Goal: Task Accomplishment & Management: Use online tool/utility

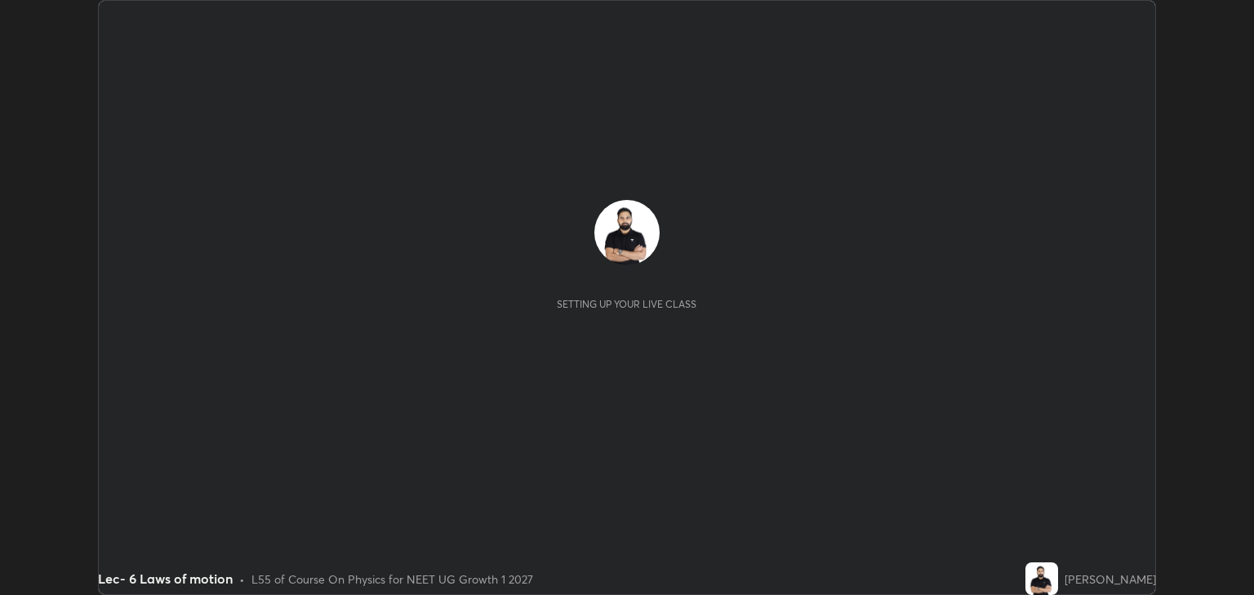
scroll to position [595, 1253]
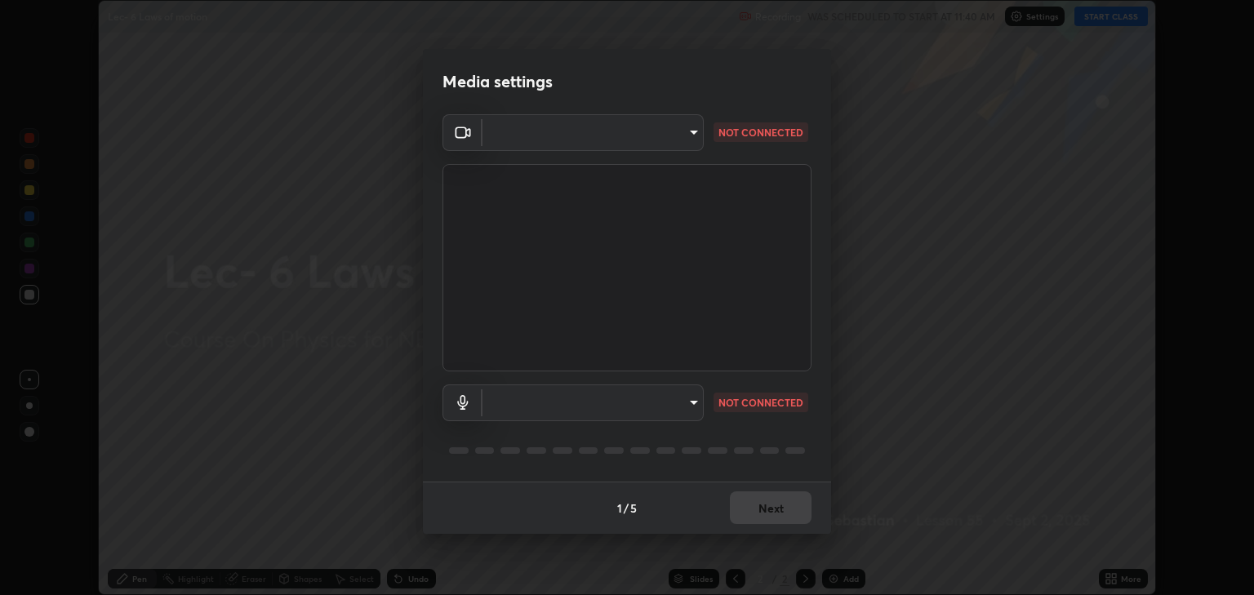
type input "6889e5757fad77820649456bc3a7e4ae290f4e048e3f3cb88d02d5782dedffd8"
type input "default"
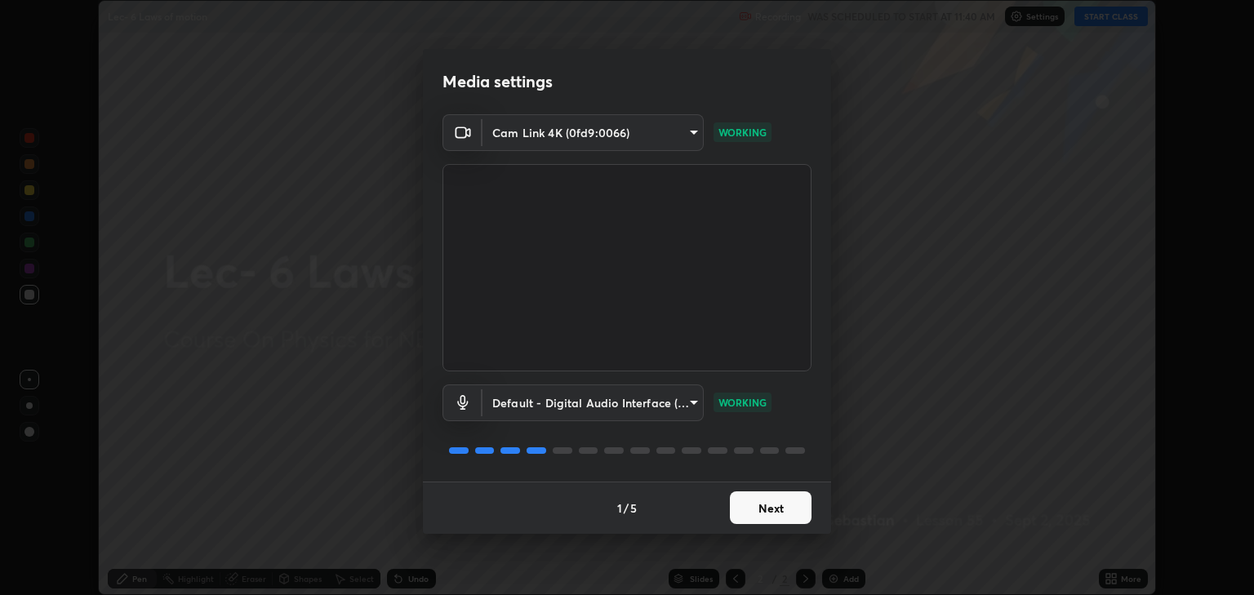
click at [777, 503] on button "Next" at bounding box center [771, 508] width 82 height 33
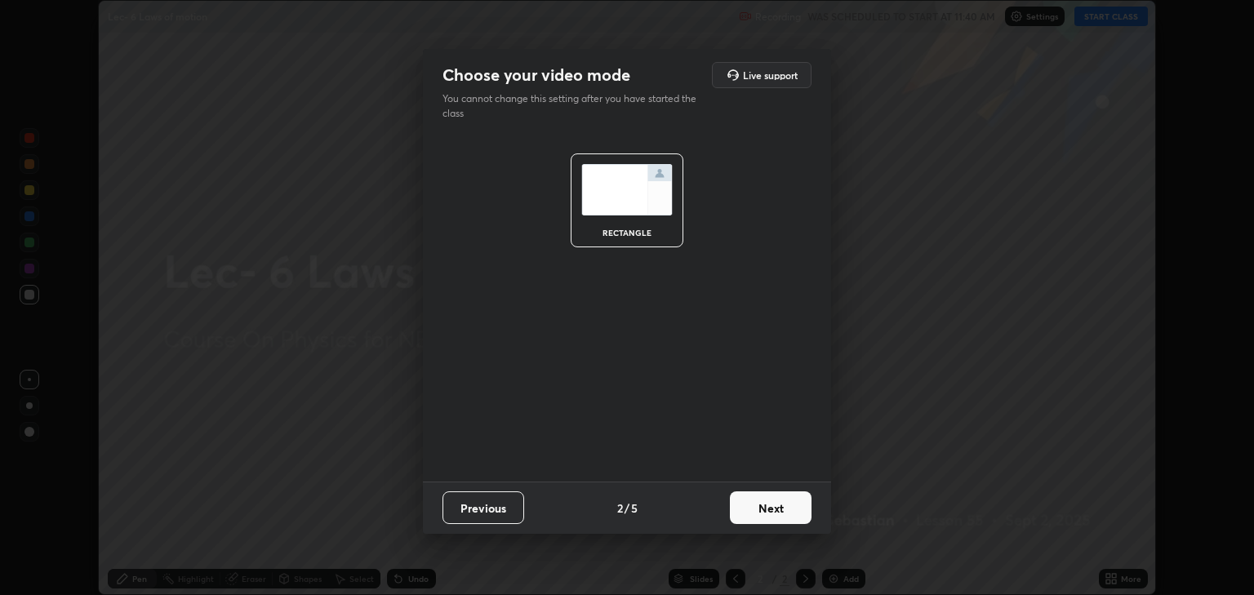
click at [776, 505] on button "Next" at bounding box center [771, 508] width 82 height 33
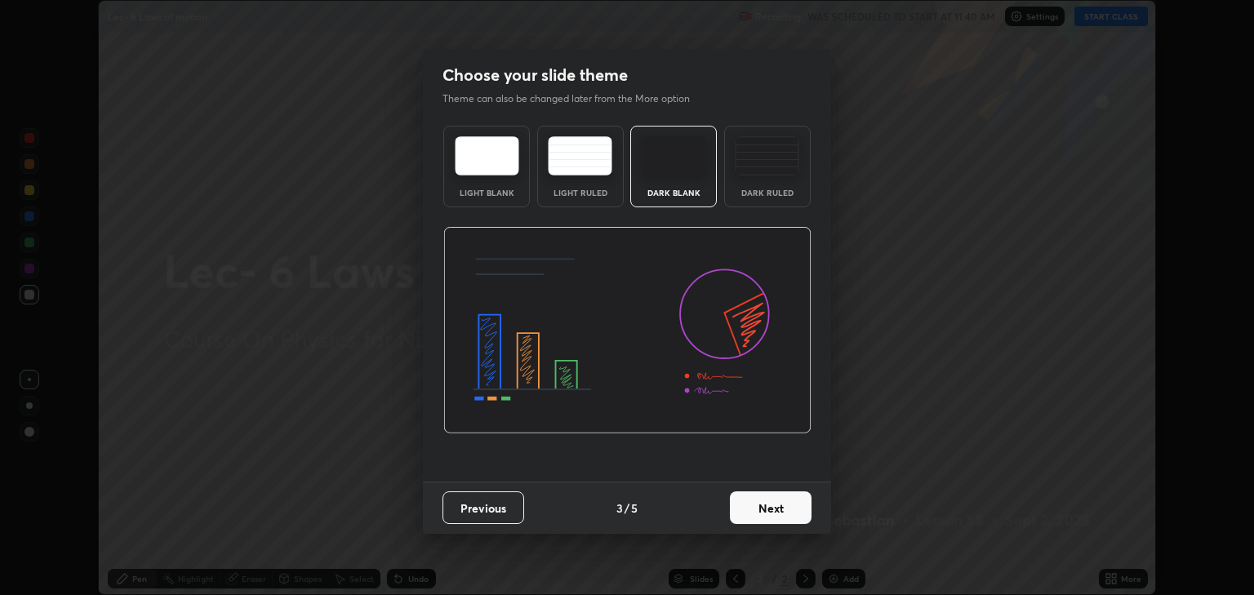
click at [777, 505] on button "Next" at bounding box center [771, 508] width 82 height 33
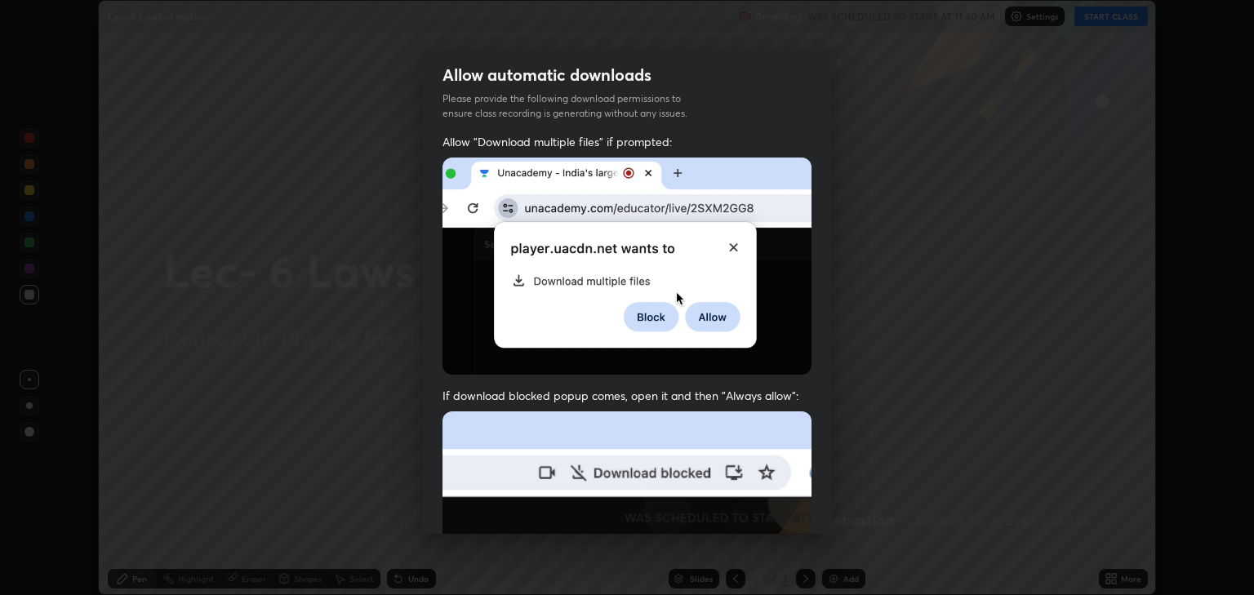
click at [779, 505] on img at bounding box center [627, 590] width 369 height 357
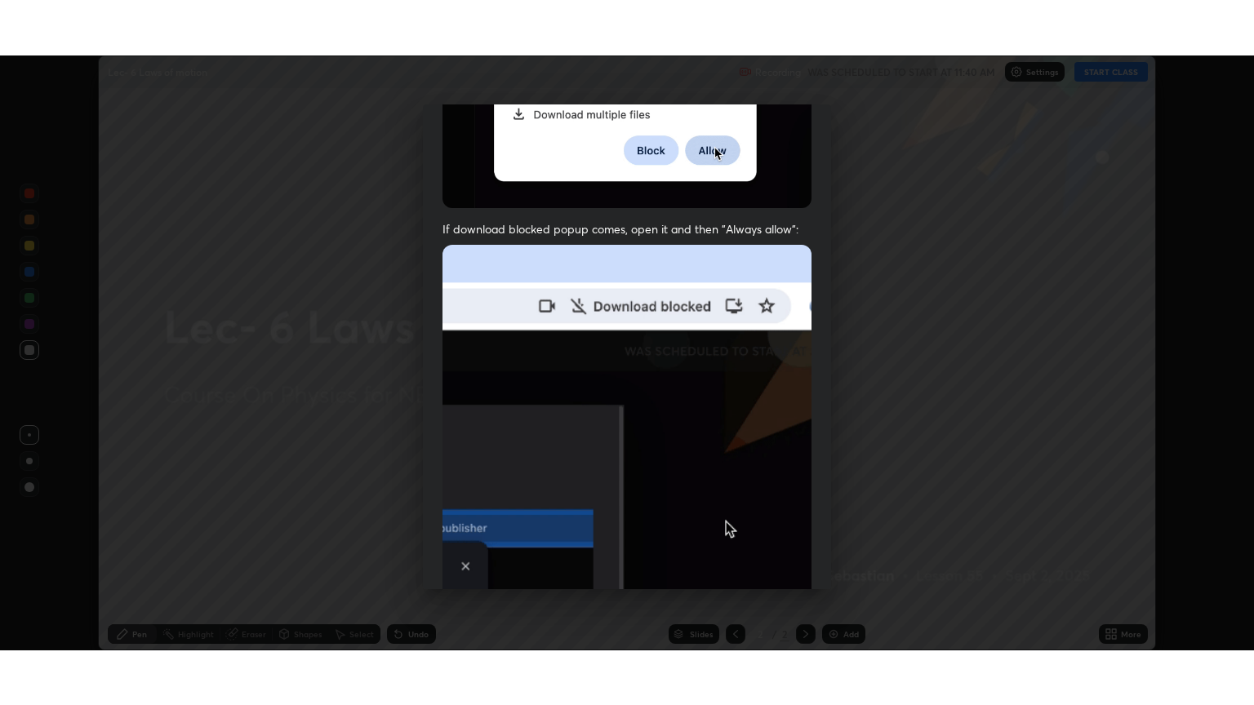
scroll to position [331, 0]
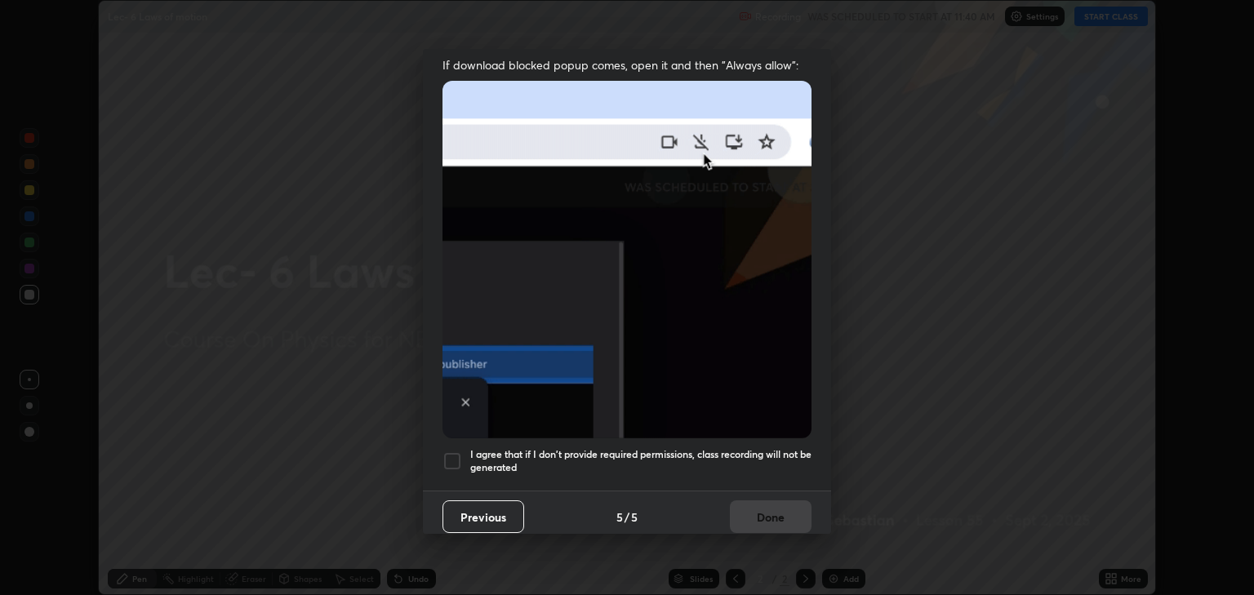
click at [456, 461] on div at bounding box center [453, 462] width 20 height 20
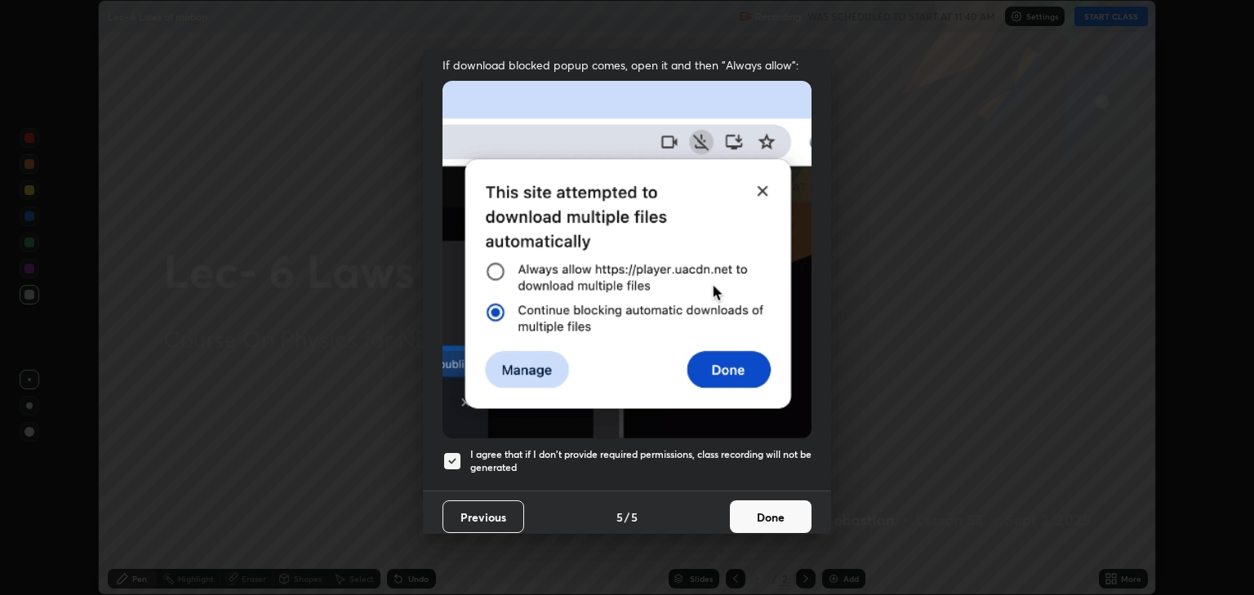
click at [774, 501] on button "Done" at bounding box center [771, 517] width 82 height 33
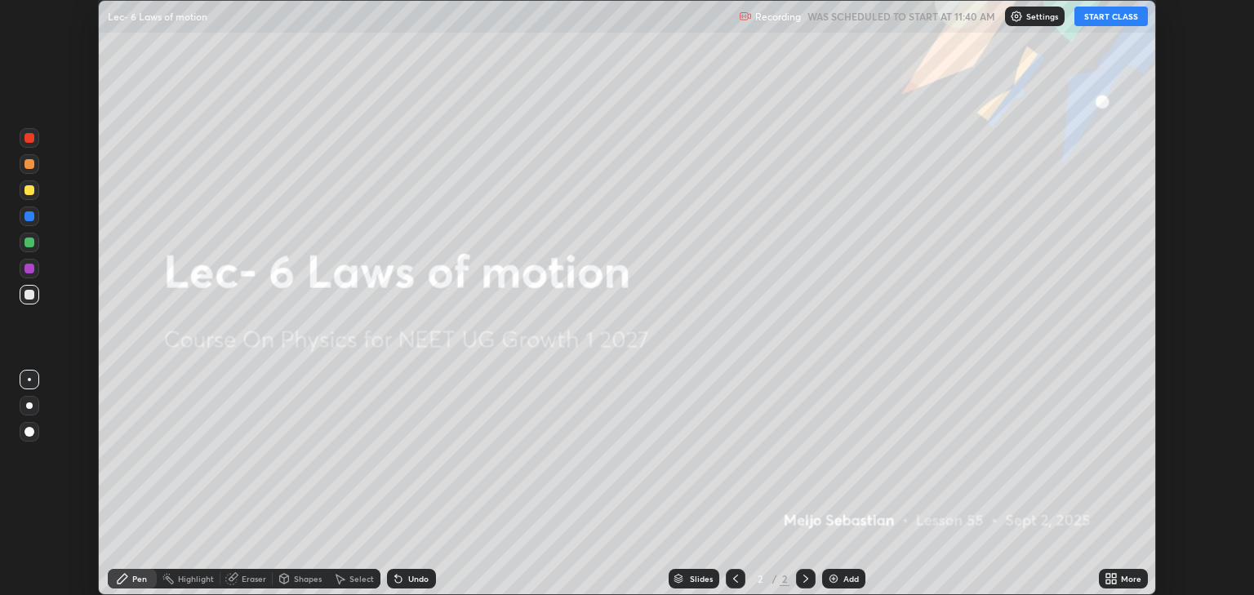
click at [1114, 16] on button "START CLASS" at bounding box center [1111, 17] width 73 height 20
click at [1114, 575] on icon at bounding box center [1114, 576] width 4 height 4
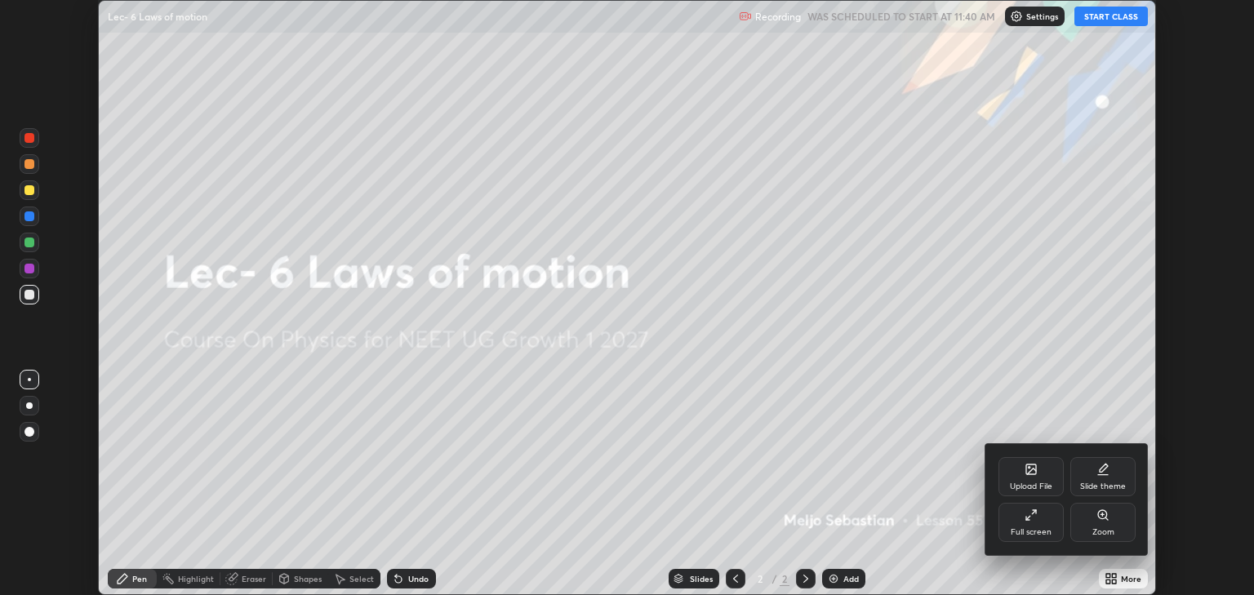
click at [1034, 524] on div "Full screen" at bounding box center [1031, 522] width 65 height 39
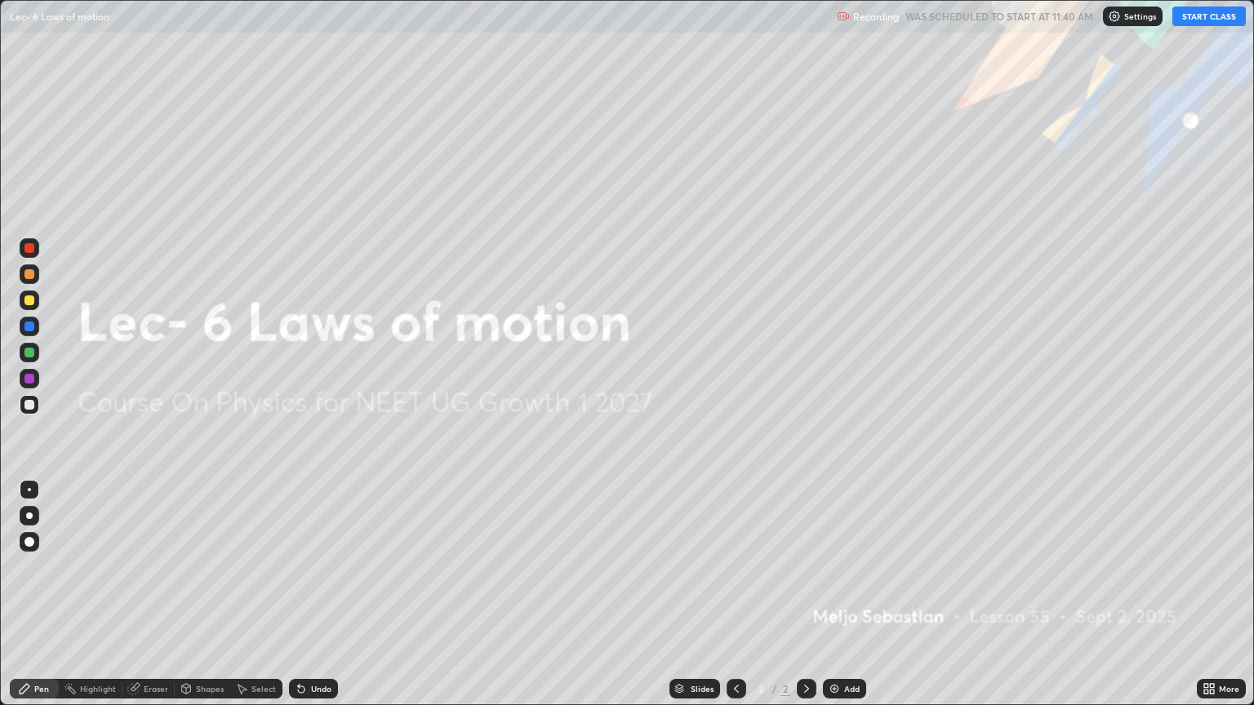
scroll to position [705, 1254]
click at [834, 594] on div "Add" at bounding box center [844, 689] width 43 height 20
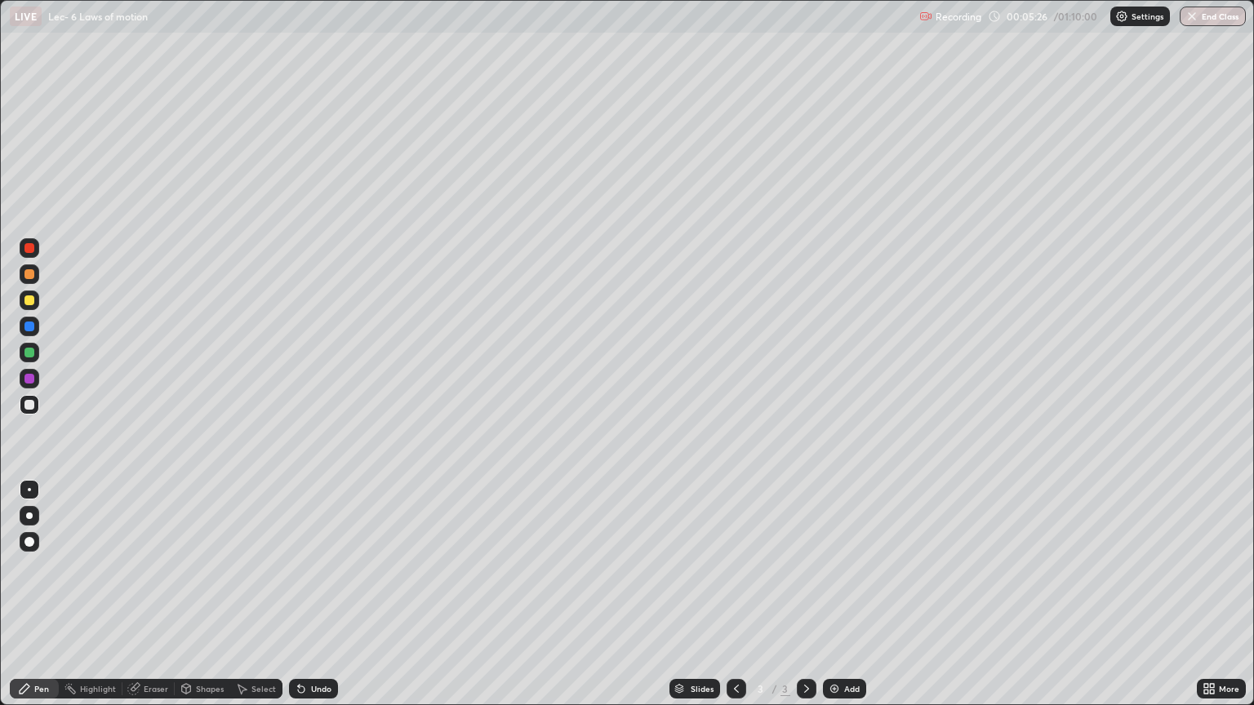
click at [31, 351] on div at bounding box center [29, 353] width 10 height 10
click at [202, 594] on div "Shapes" at bounding box center [203, 689] width 56 height 20
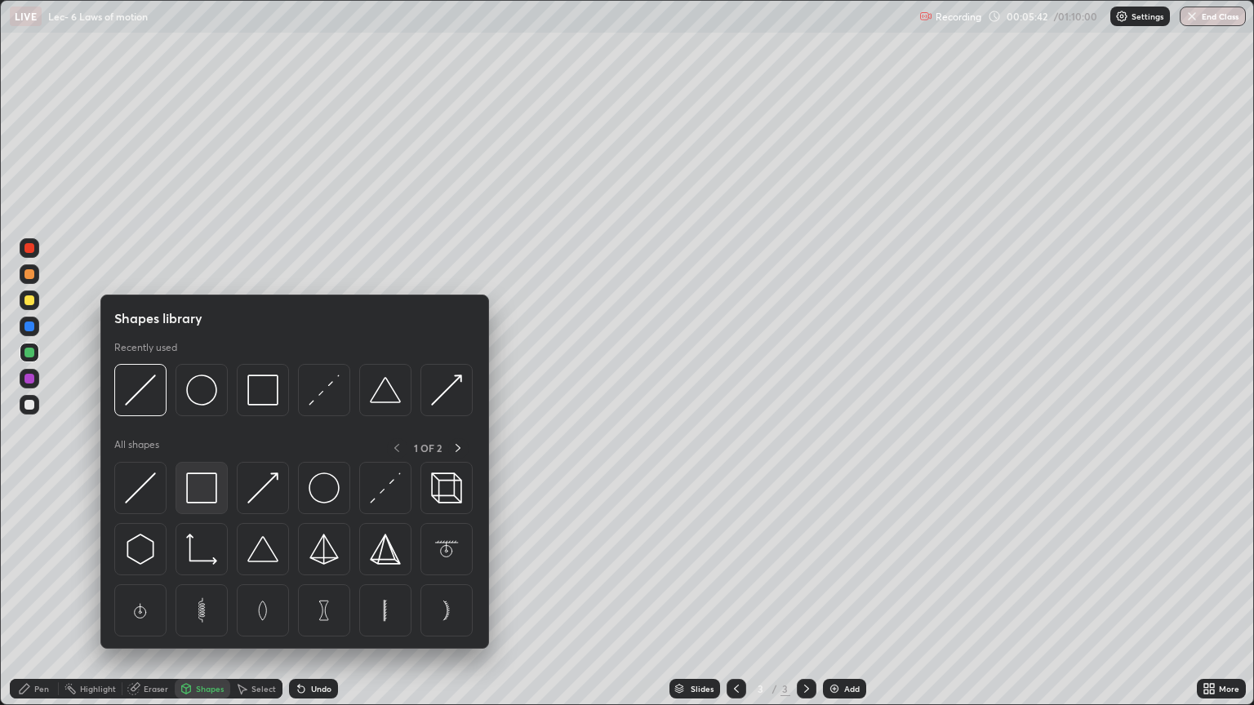
click at [207, 489] on img at bounding box center [201, 488] width 31 height 31
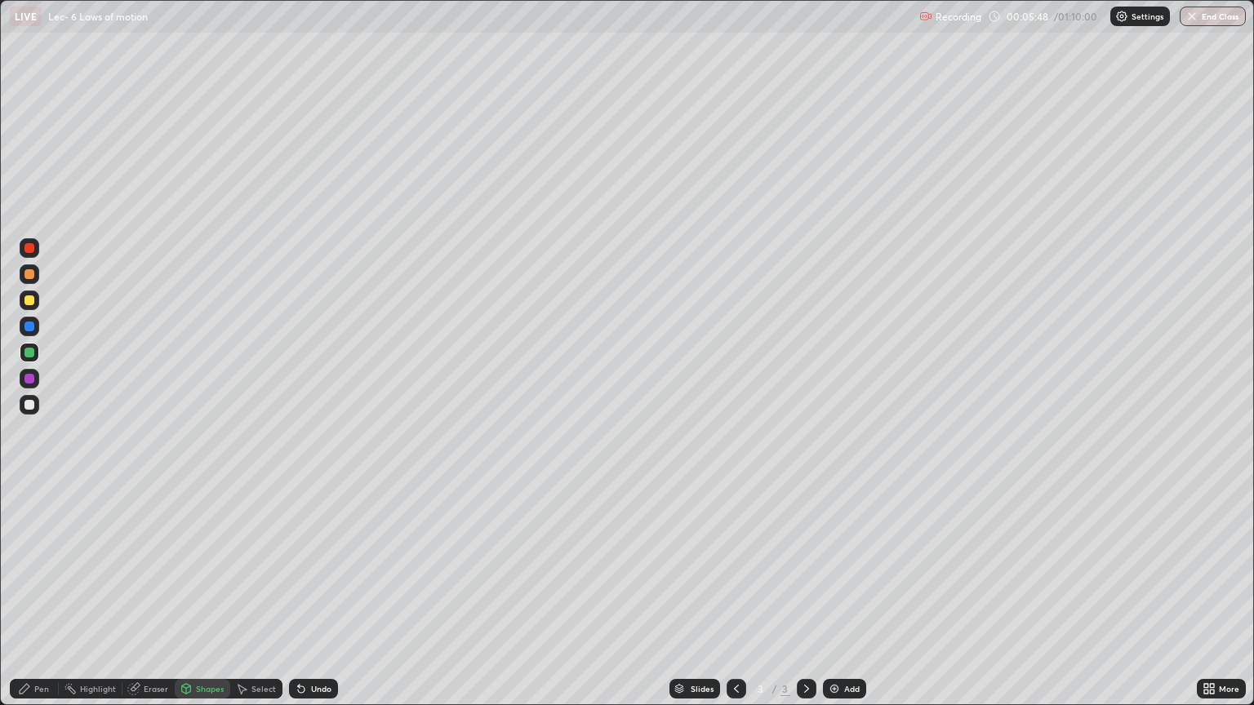
click at [31, 328] on div at bounding box center [29, 327] width 10 height 10
click at [306, 594] on div "Undo" at bounding box center [313, 689] width 49 height 20
click at [31, 594] on div "Pen" at bounding box center [34, 689] width 49 height 20
click at [262, 594] on div "Select" at bounding box center [263, 689] width 24 height 8
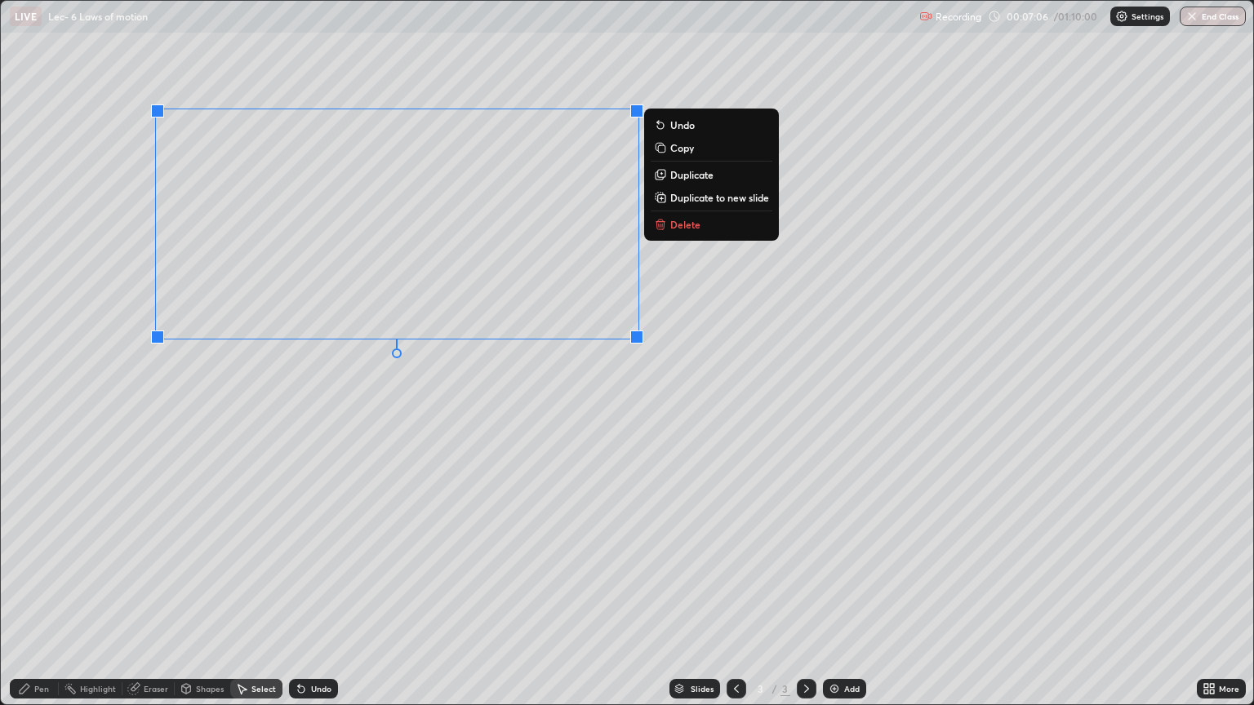
click at [42, 594] on div "Pen" at bounding box center [41, 689] width 15 height 8
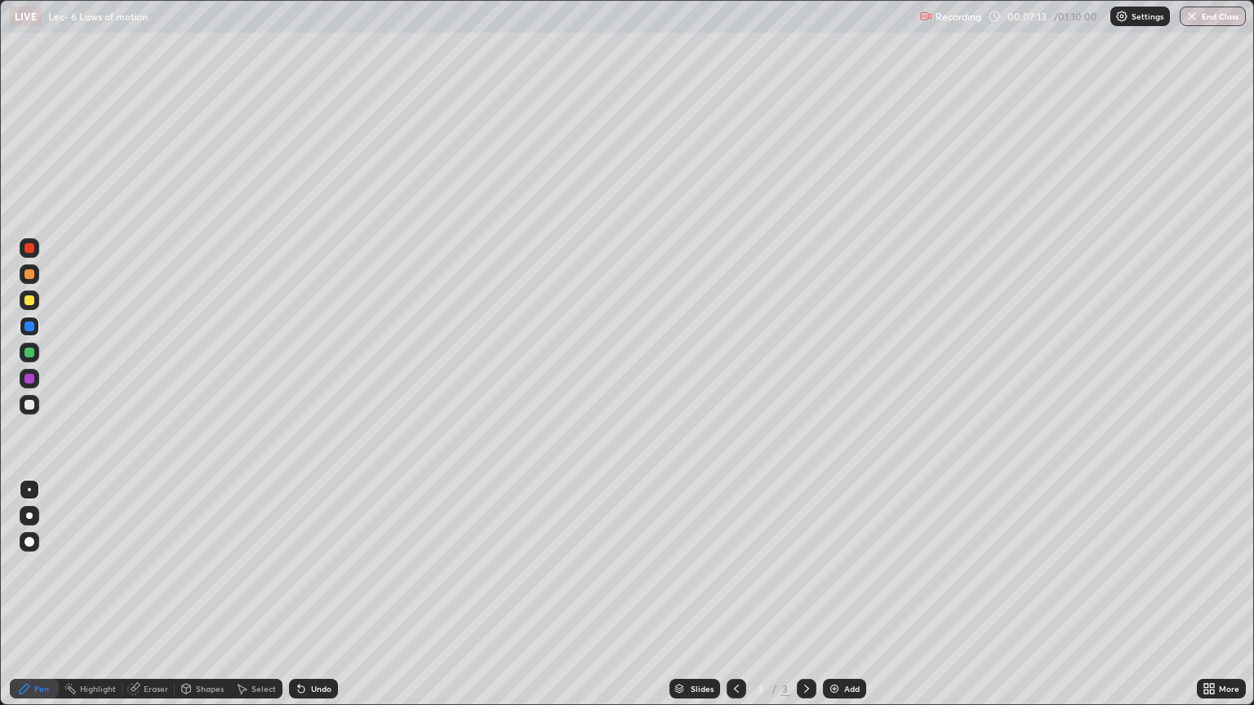
click at [25, 298] on div at bounding box center [29, 301] width 10 height 10
click at [305, 594] on div "Undo" at bounding box center [313, 689] width 49 height 20
click at [311, 594] on div "Undo" at bounding box center [321, 689] width 20 height 8
click at [312, 594] on div "Undo" at bounding box center [321, 689] width 20 height 8
click at [308, 594] on div "Undo" at bounding box center [313, 689] width 49 height 20
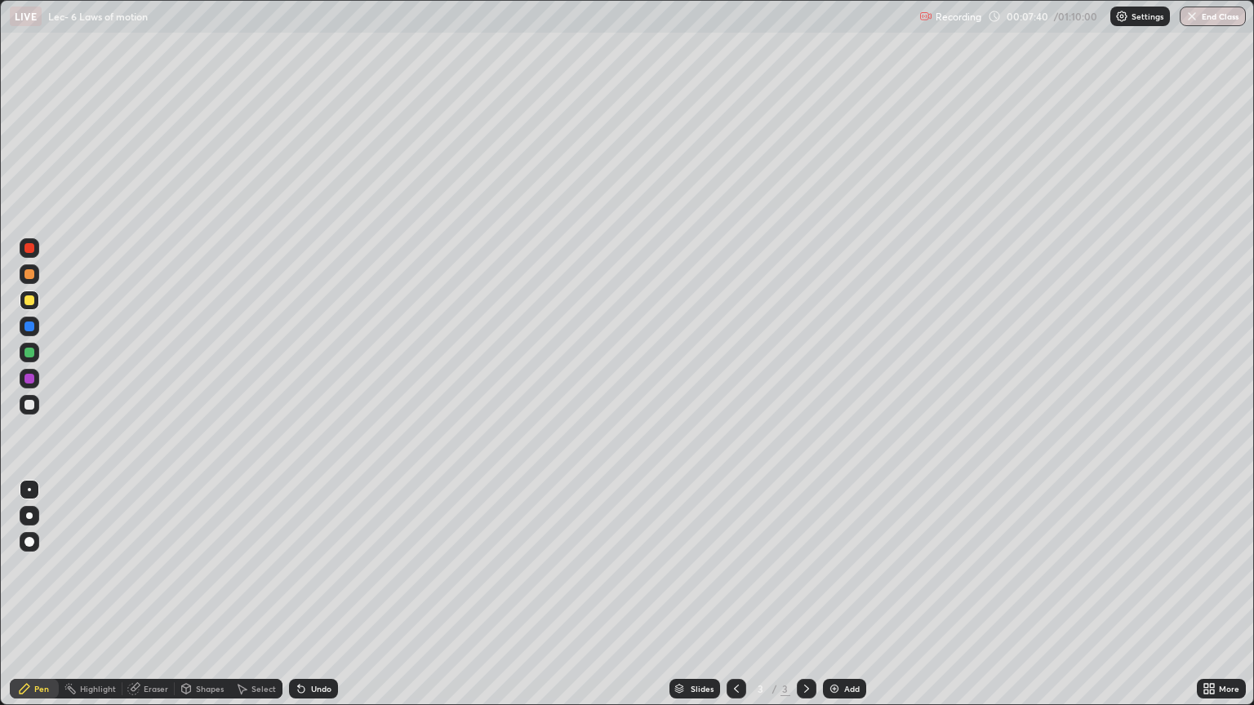
click at [311, 594] on div "Undo" at bounding box center [321, 689] width 20 height 8
click at [29, 354] on div at bounding box center [29, 353] width 10 height 10
click at [21, 399] on div at bounding box center [30, 405] width 20 height 20
click at [32, 297] on div at bounding box center [29, 301] width 10 height 10
click at [28, 281] on div at bounding box center [30, 275] width 20 height 20
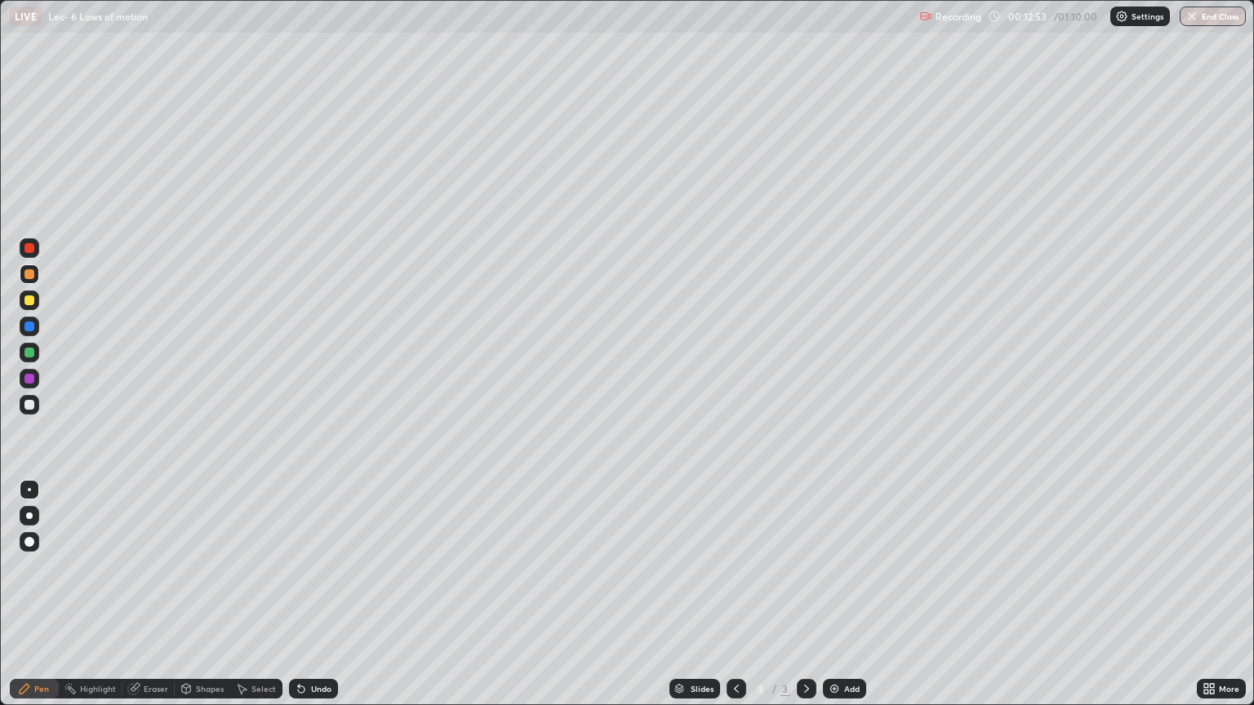
click at [33, 355] on div at bounding box center [29, 353] width 10 height 10
click at [24, 303] on div at bounding box center [29, 301] width 10 height 10
click at [24, 251] on div at bounding box center [29, 248] width 10 height 10
click at [151, 594] on div "Eraser" at bounding box center [156, 689] width 24 height 8
click at [32, 594] on div "Pen" at bounding box center [34, 689] width 49 height 20
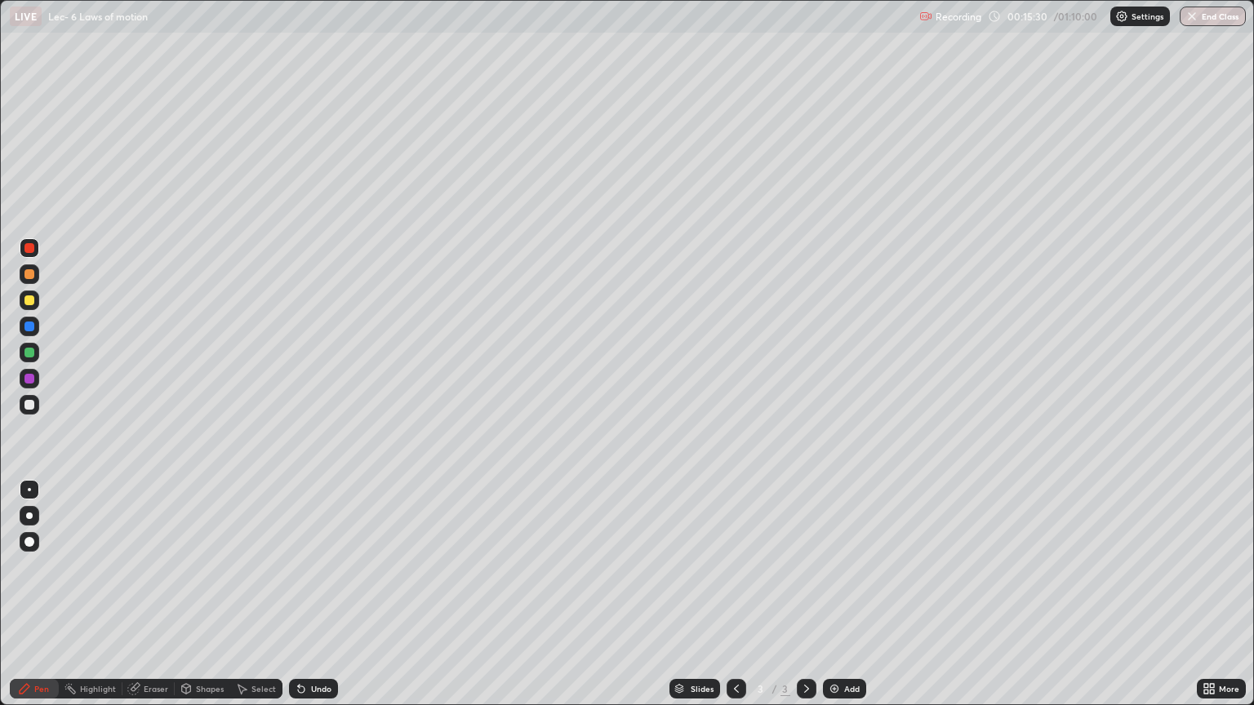
click at [29, 351] on div at bounding box center [29, 353] width 10 height 10
click at [26, 403] on div at bounding box center [29, 405] width 10 height 10
click at [844, 594] on div "Add" at bounding box center [852, 689] width 16 height 8
click at [29, 301] on div at bounding box center [29, 301] width 10 height 10
click at [311, 594] on div "Undo" at bounding box center [321, 689] width 20 height 8
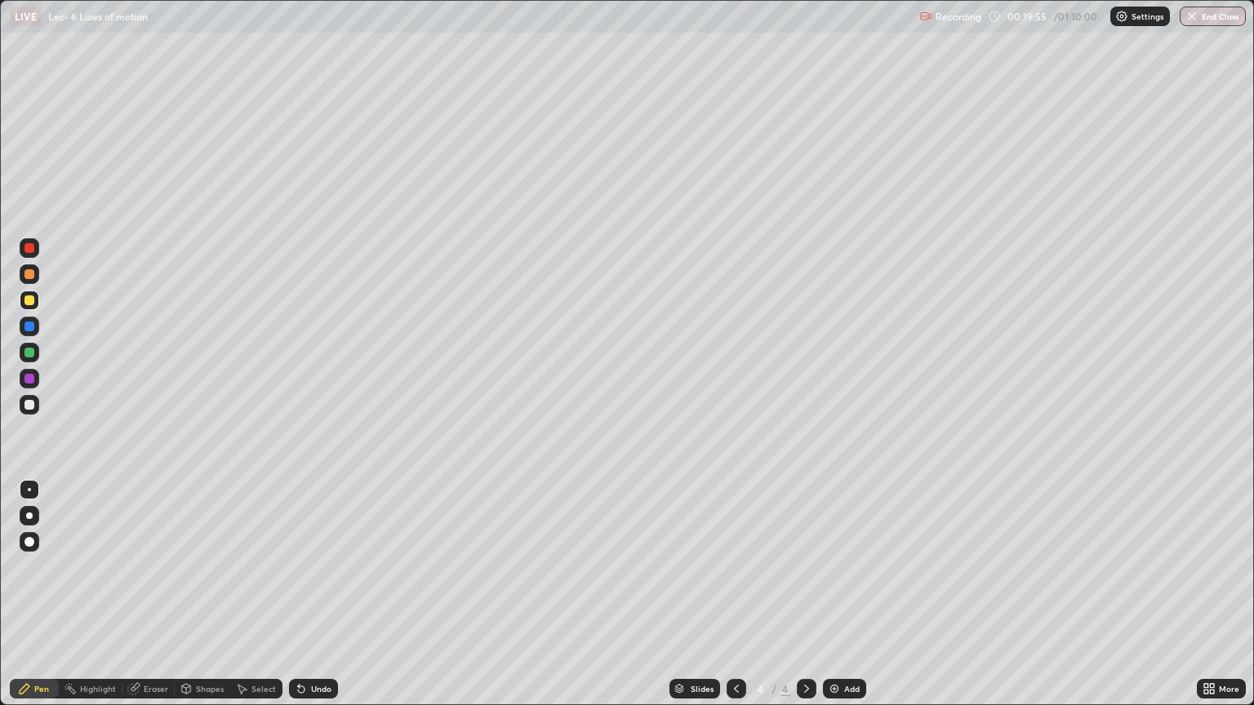
click at [25, 351] on div at bounding box center [29, 353] width 10 height 10
click at [312, 594] on div "Undo" at bounding box center [321, 689] width 20 height 8
click at [26, 301] on div at bounding box center [29, 301] width 10 height 10
click at [33, 348] on div at bounding box center [30, 353] width 20 height 20
click at [28, 300] on div at bounding box center [29, 301] width 10 height 10
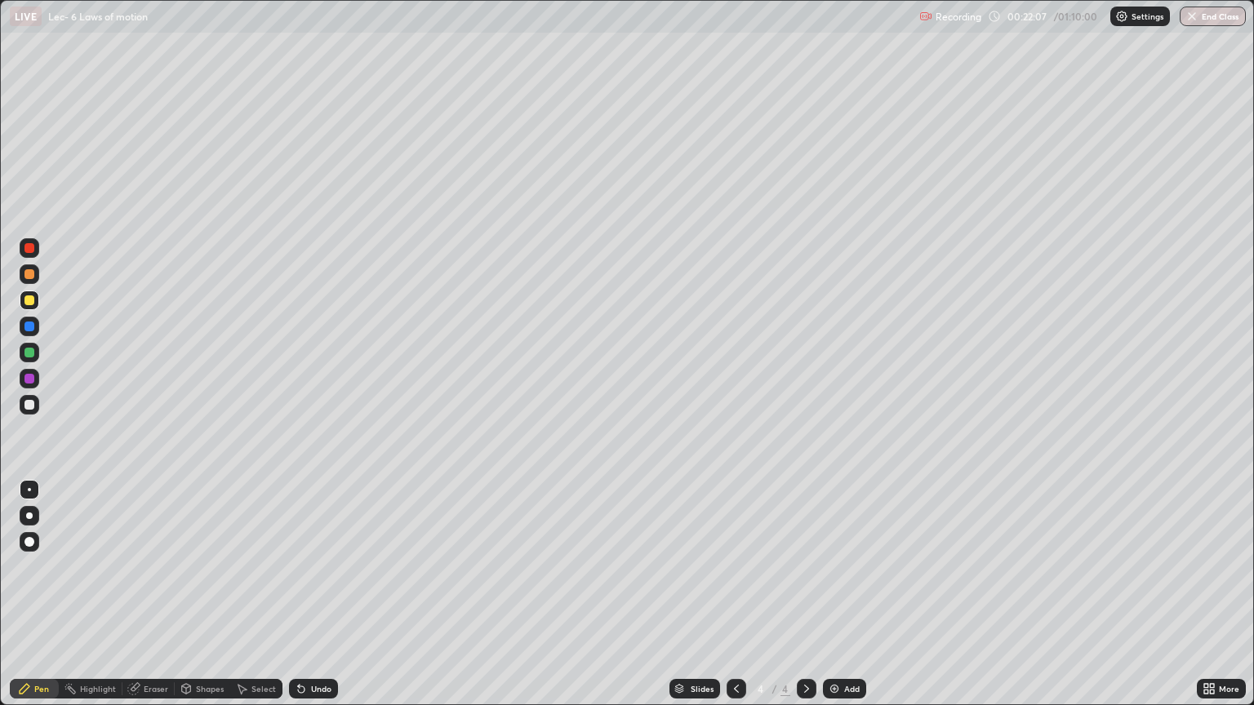
click at [27, 354] on div at bounding box center [29, 353] width 10 height 10
click at [31, 329] on div at bounding box center [29, 327] width 10 height 10
click at [26, 380] on div at bounding box center [29, 379] width 10 height 10
click at [844, 594] on div "Add" at bounding box center [852, 689] width 16 height 8
click at [28, 329] on div at bounding box center [29, 327] width 10 height 10
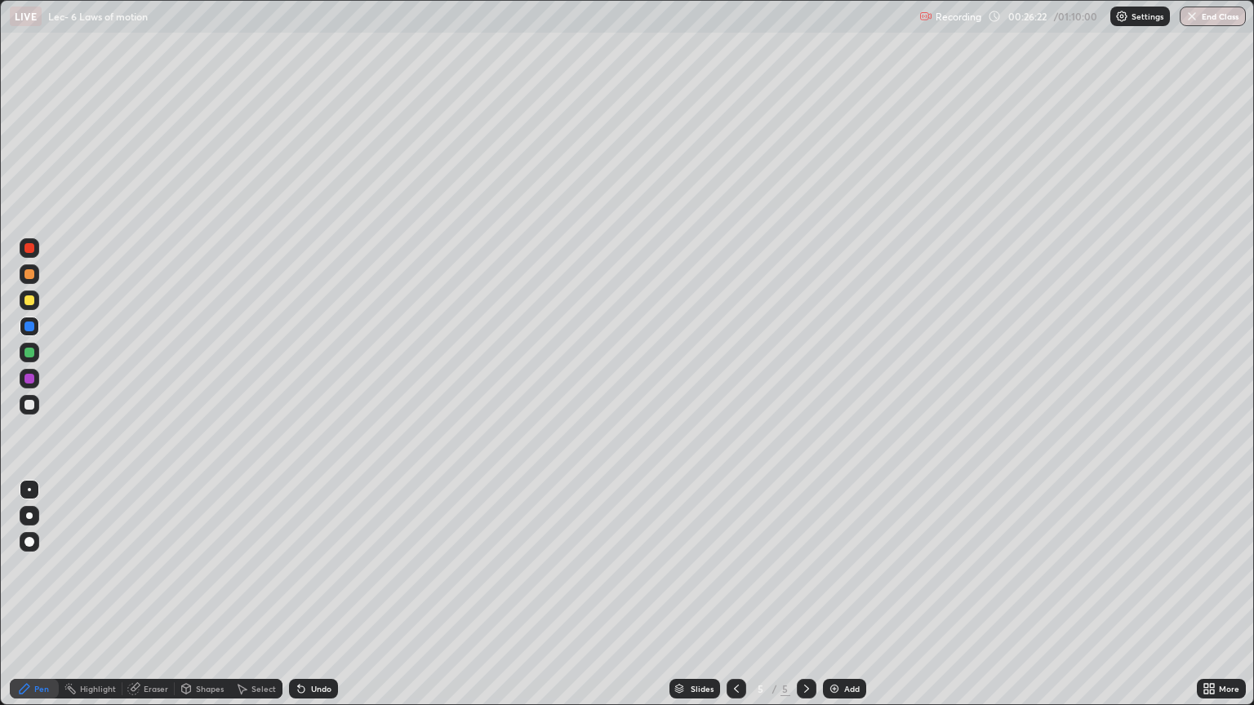
click at [23, 355] on div at bounding box center [30, 353] width 20 height 20
click at [736, 594] on icon at bounding box center [736, 689] width 5 height 8
click at [805, 594] on icon at bounding box center [806, 689] width 13 height 13
click at [728, 594] on div at bounding box center [737, 689] width 20 height 20
click at [797, 594] on div at bounding box center [807, 689] width 20 height 20
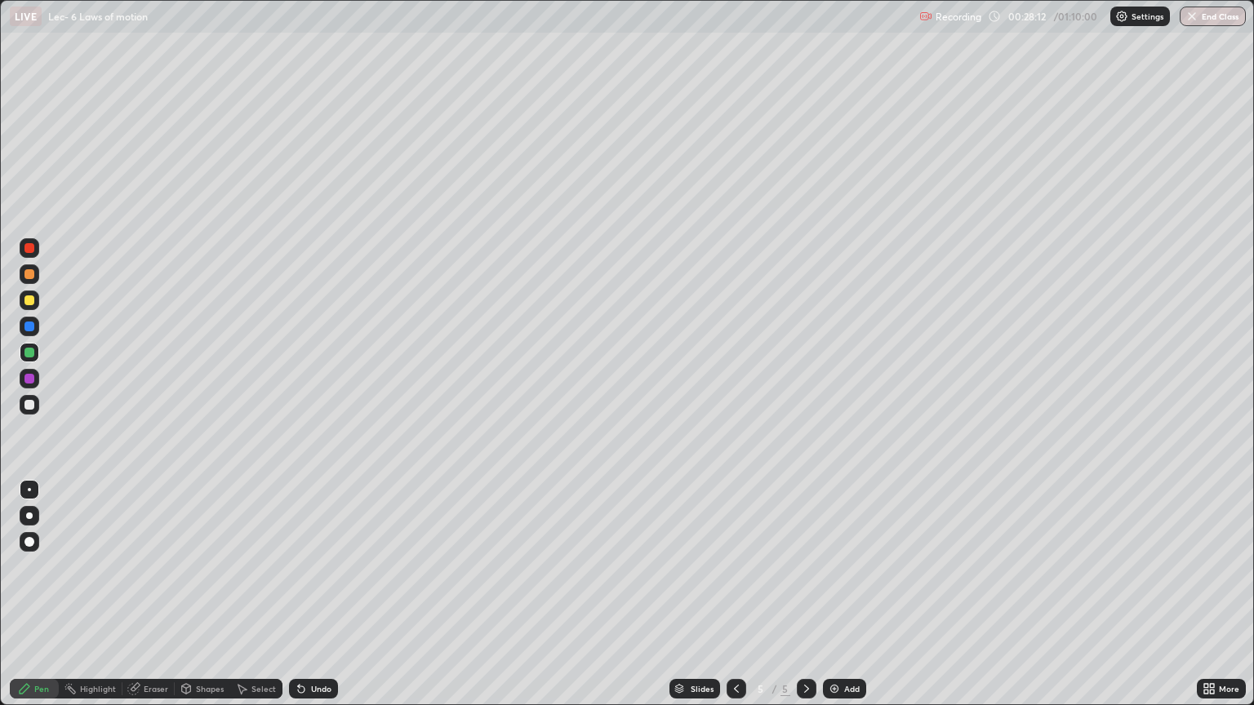
click at [28, 300] on div at bounding box center [29, 301] width 10 height 10
click at [154, 594] on div "Eraser" at bounding box center [156, 689] width 24 height 8
click at [34, 594] on div "Pen" at bounding box center [41, 689] width 15 height 8
click at [29, 348] on div at bounding box center [29, 353] width 10 height 10
click at [256, 594] on div "Select" at bounding box center [263, 689] width 24 height 8
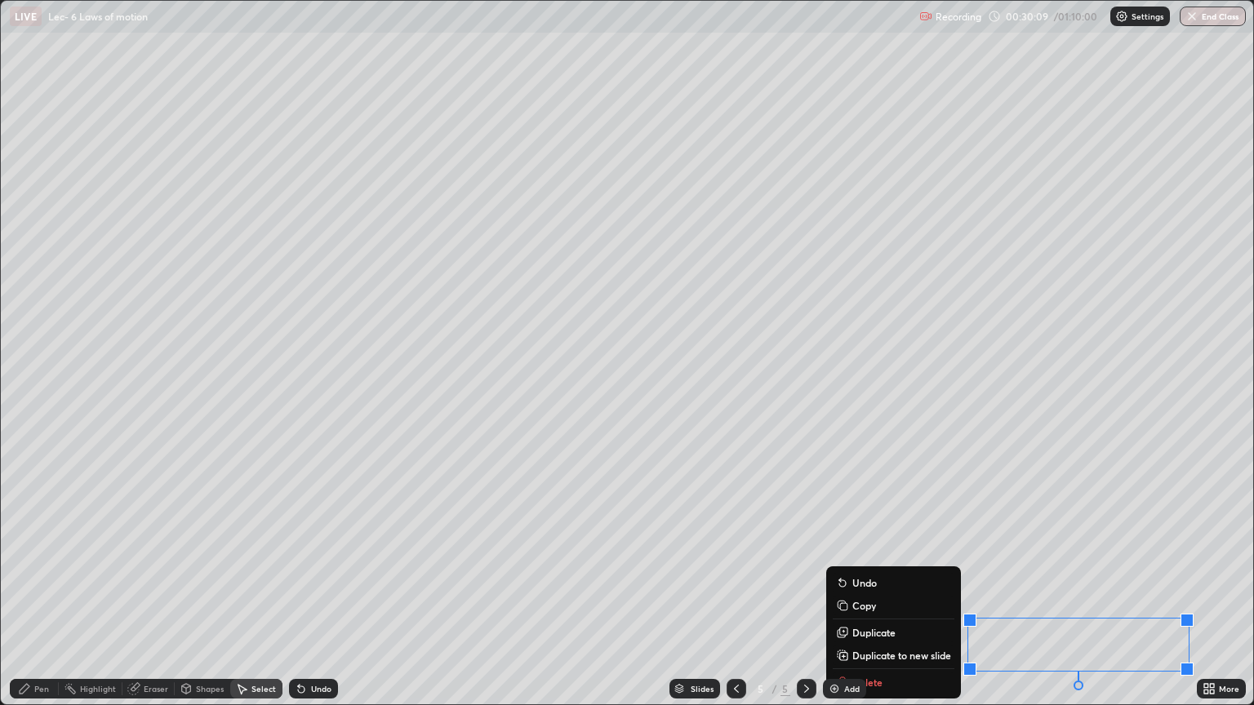
click at [41, 594] on div "Pen" at bounding box center [41, 689] width 15 height 8
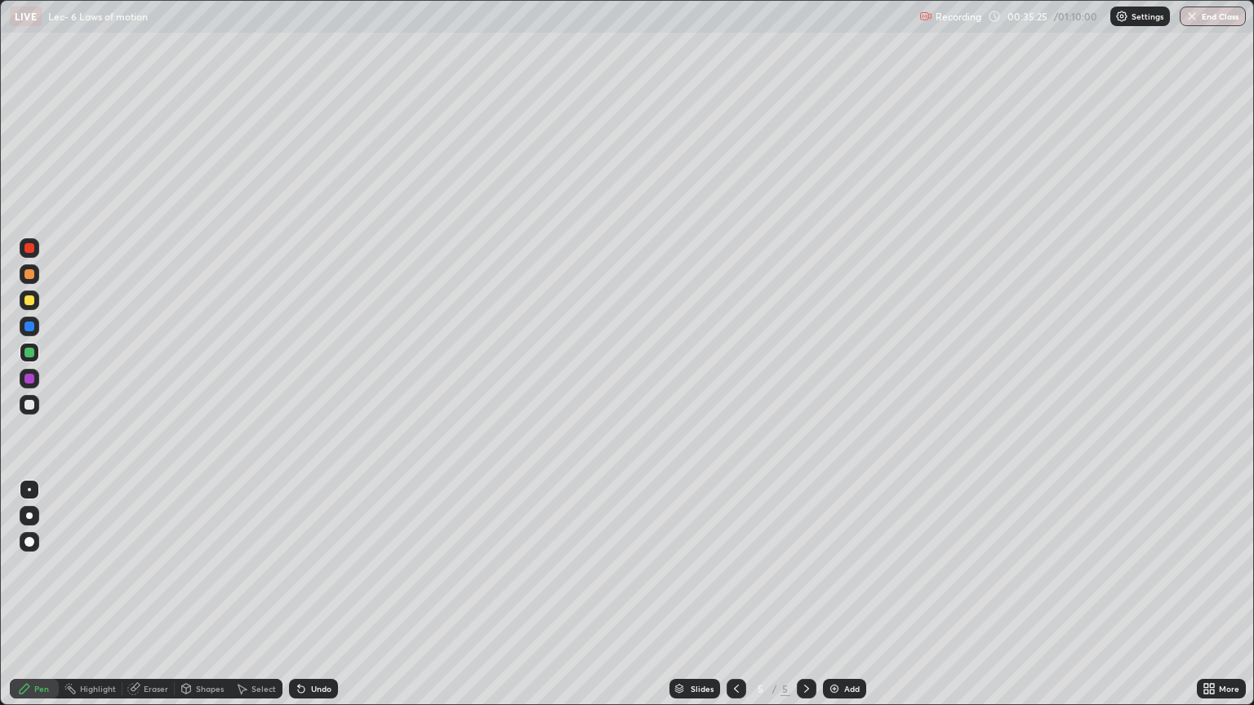
click at [839, 594] on div "Add" at bounding box center [844, 689] width 43 height 20
click at [300, 594] on icon at bounding box center [301, 690] width 7 height 7
click at [307, 594] on div "Undo" at bounding box center [313, 689] width 49 height 20
click at [311, 594] on div "Undo" at bounding box center [321, 689] width 20 height 8
click at [194, 594] on div "Shapes" at bounding box center [203, 689] width 56 height 20
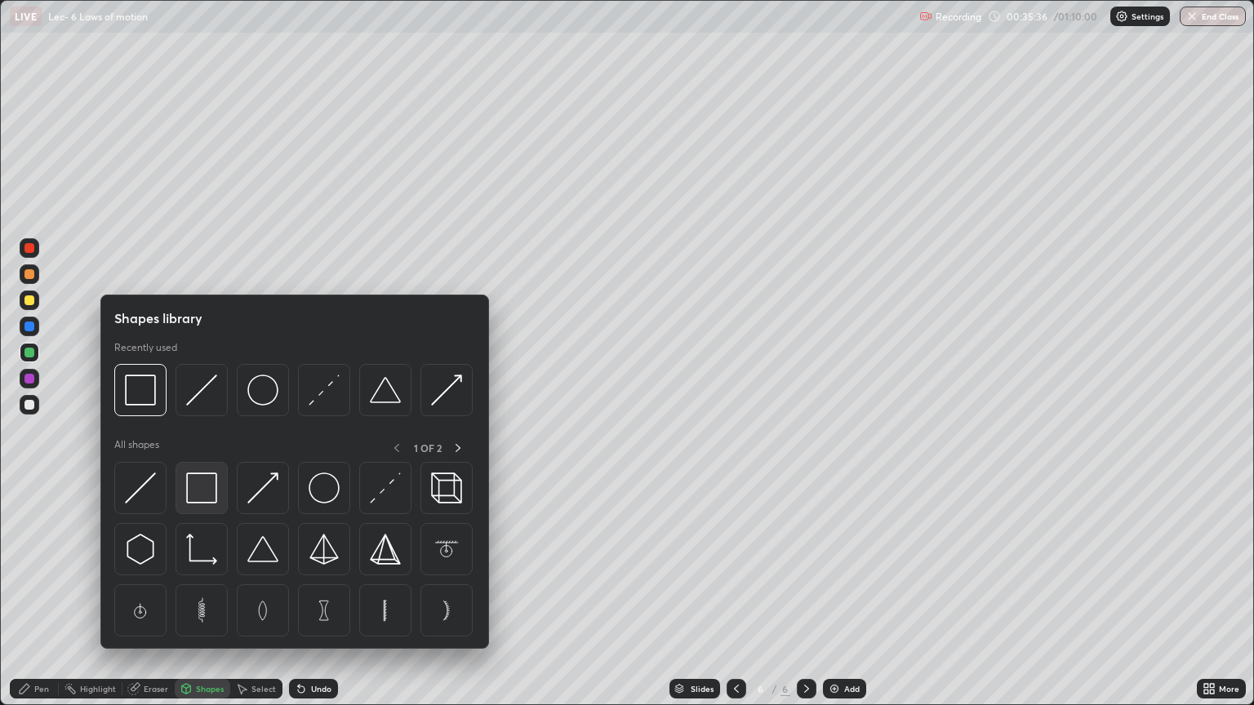
click at [191, 493] on img at bounding box center [201, 488] width 31 height 31
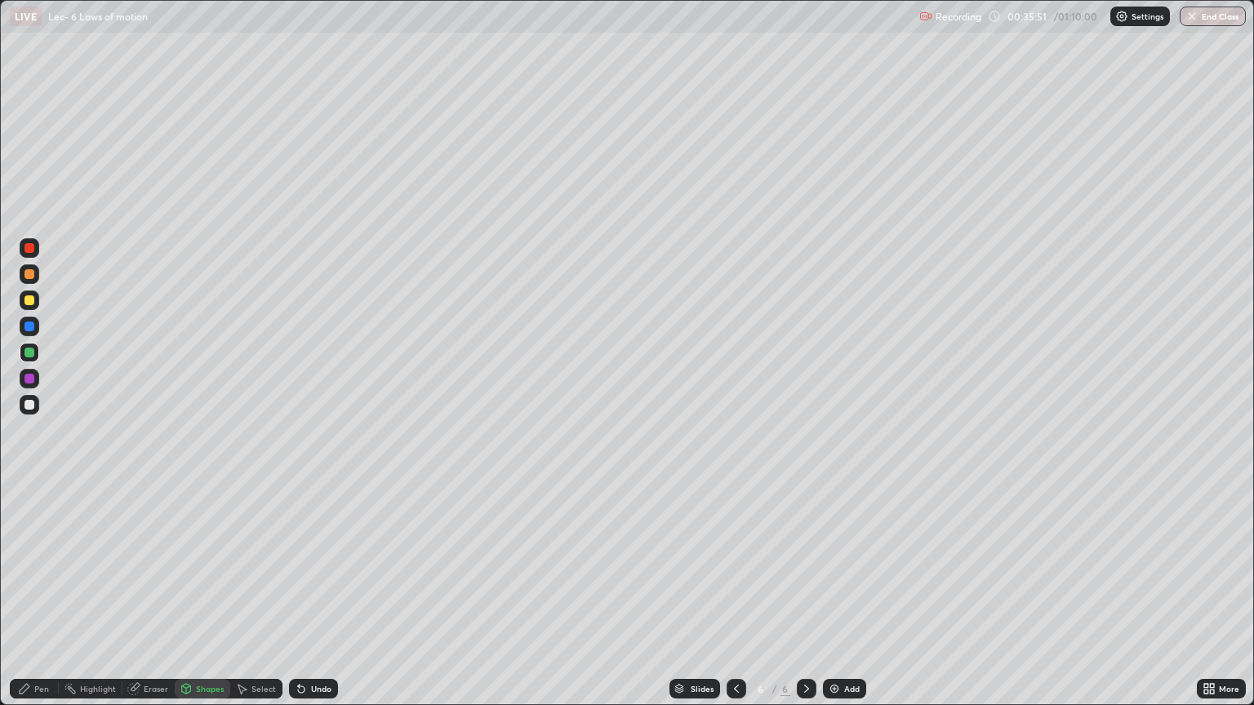
click at [29, 327] on div at bounding box center [29, 327] width 10 height 10
click at [31, 594] on div "Pen" at bounding box center [34, 689] width 49 height 20
click at [27, 374] on div at bounding box center [29, 379] width 10 height 10
click at [33, 353] on div at bounding box center [29, 353] width 10 height 10
click at [30, 329] on div at bounding box center [29, 327] width 10 height 10
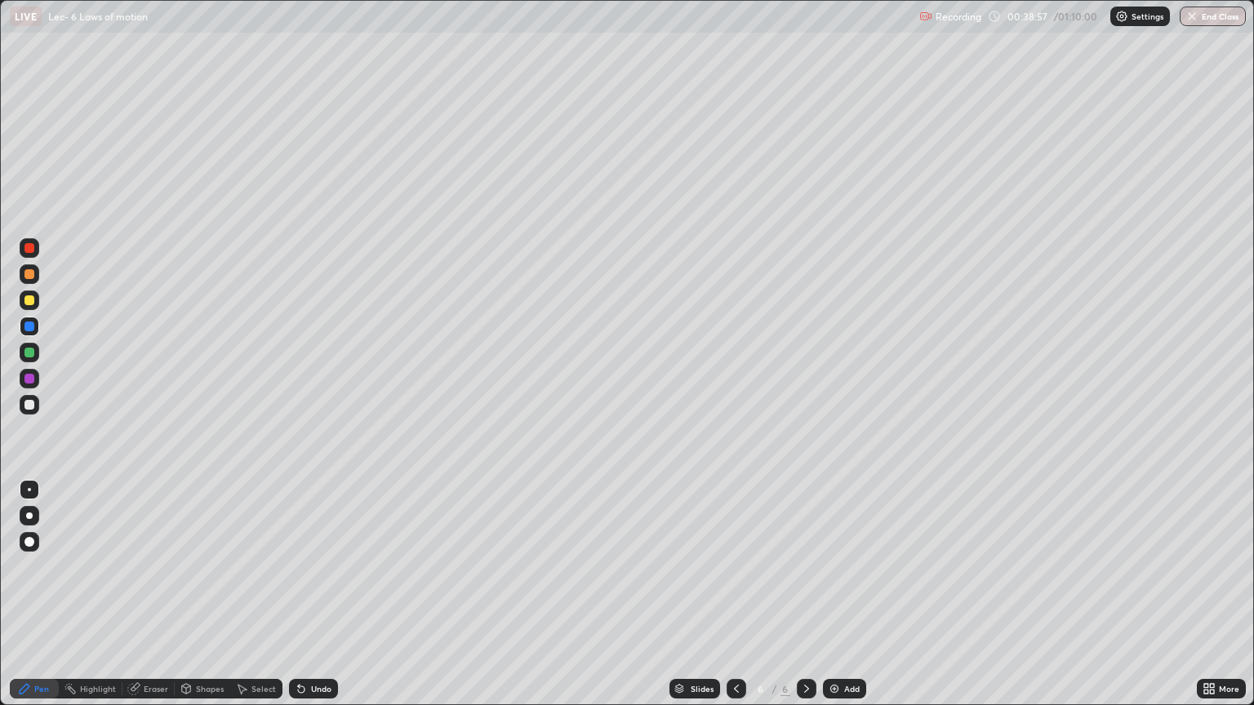
click at [314, 594] on div "Undo" at bounding box center [321, 689] width 20 height 8
click at [33, 356] on div at bounding box center [29, 353] width 10 height 10
click at [29, 301] on div at bounding box center [29, 301] width 10 height 10
click at [258, 594] on div "Select" at bounding box center [263, 689] width 24 height 8
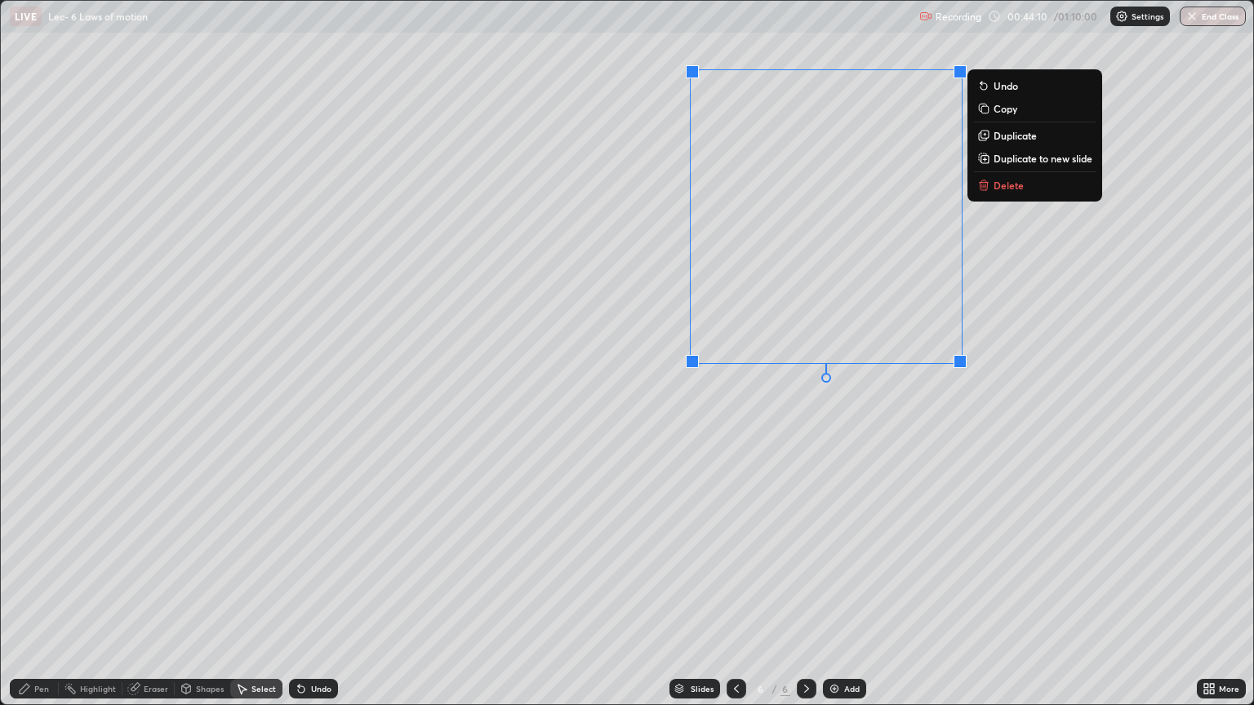
click at [704, 437] on div "0 ° Undo Copy Duplicate Duplicate to new slide Delete" at bounding box center [627, 353] width 1253 height 704
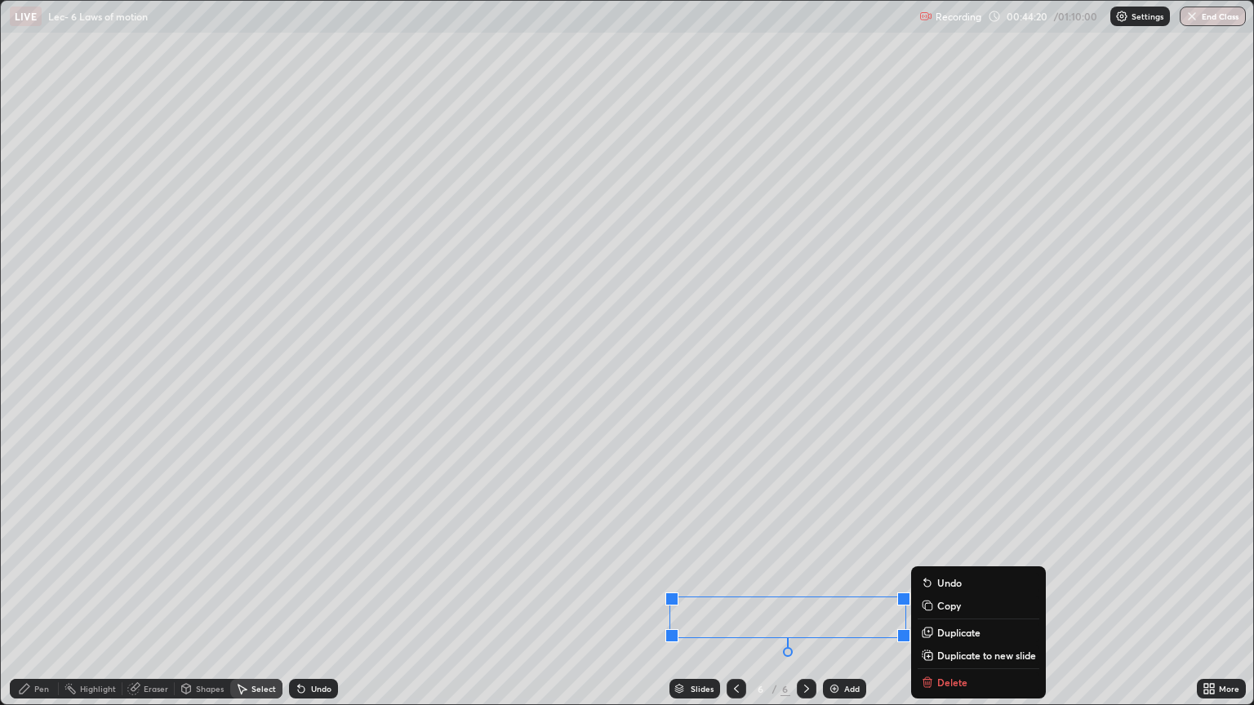
click at [30, 594] on icon at bounding box center [24, 689] width 13 height 13
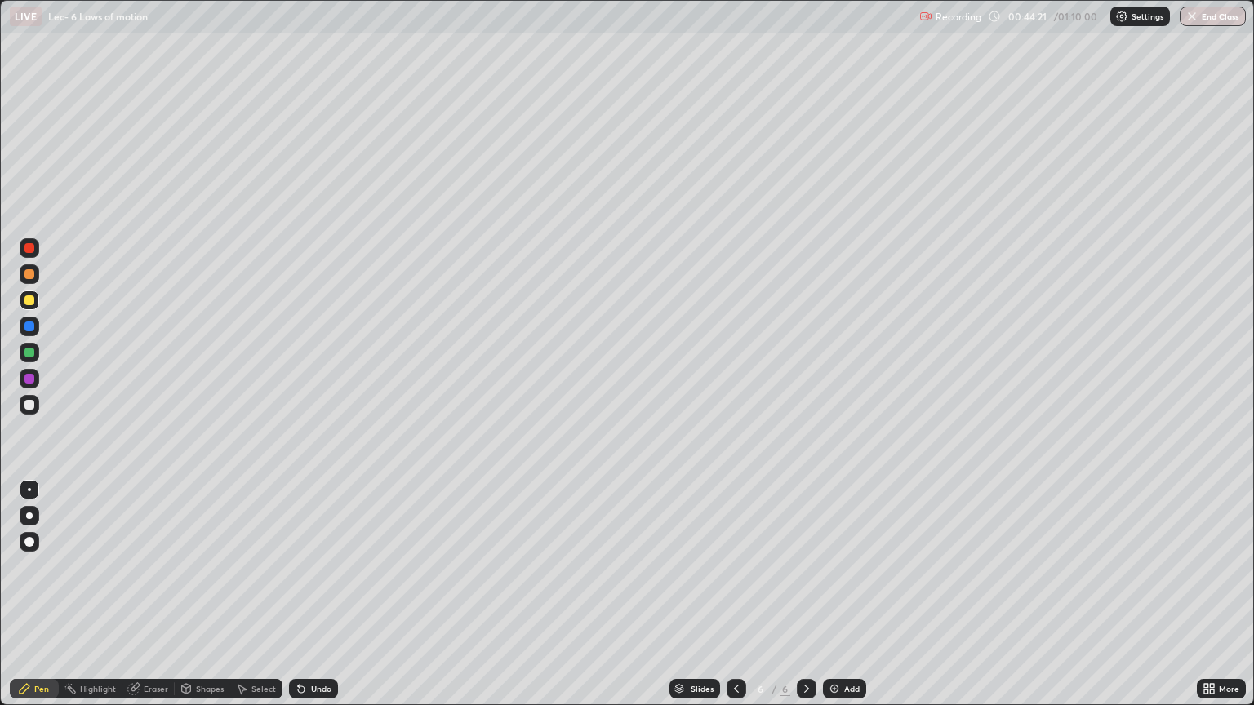
click at [32, 354] on div at bounding box center [29, 353] width 10 height 10
click at [839, 594] on div "Add" at bounding box center [844, 689] width 43 height 20
click at [27, 376] on div at bounding box center [29, 379] width 10 height 10
click at [261, 594] on div "Select" at bounding box center [263, 689] width 24 height 8
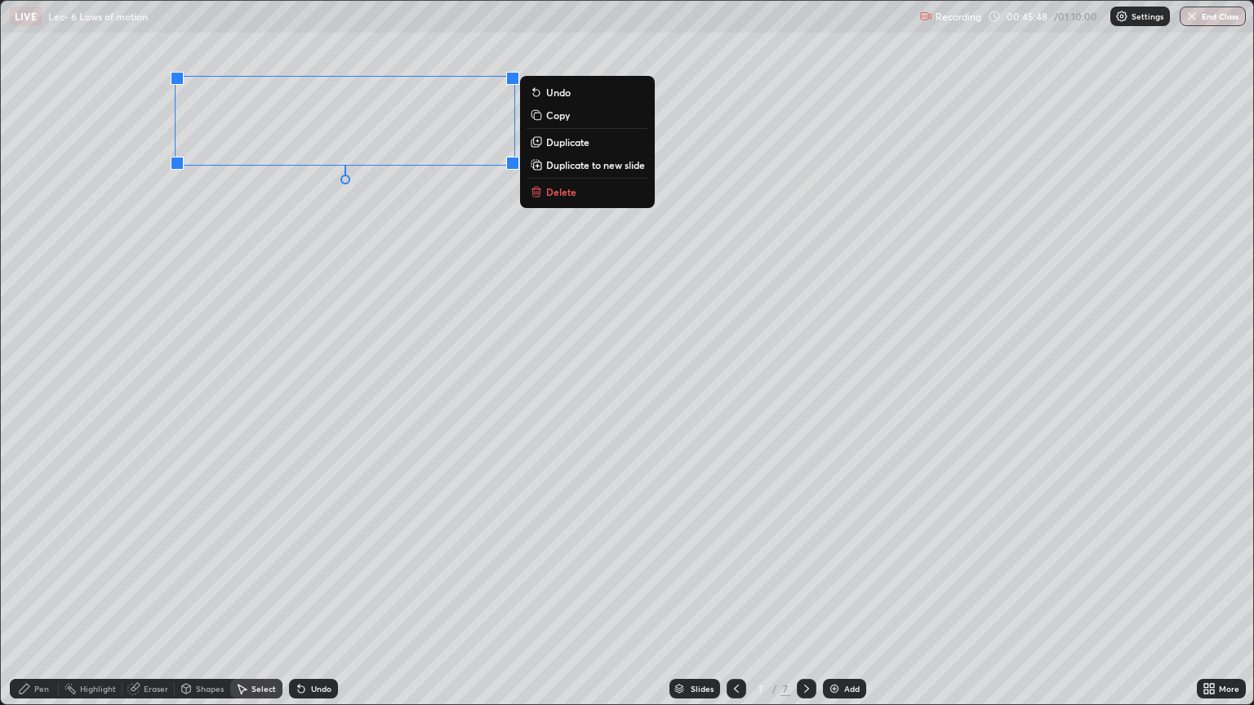
click at [25, 594] on icon at bounding box center [25, 689] width 10 height 10
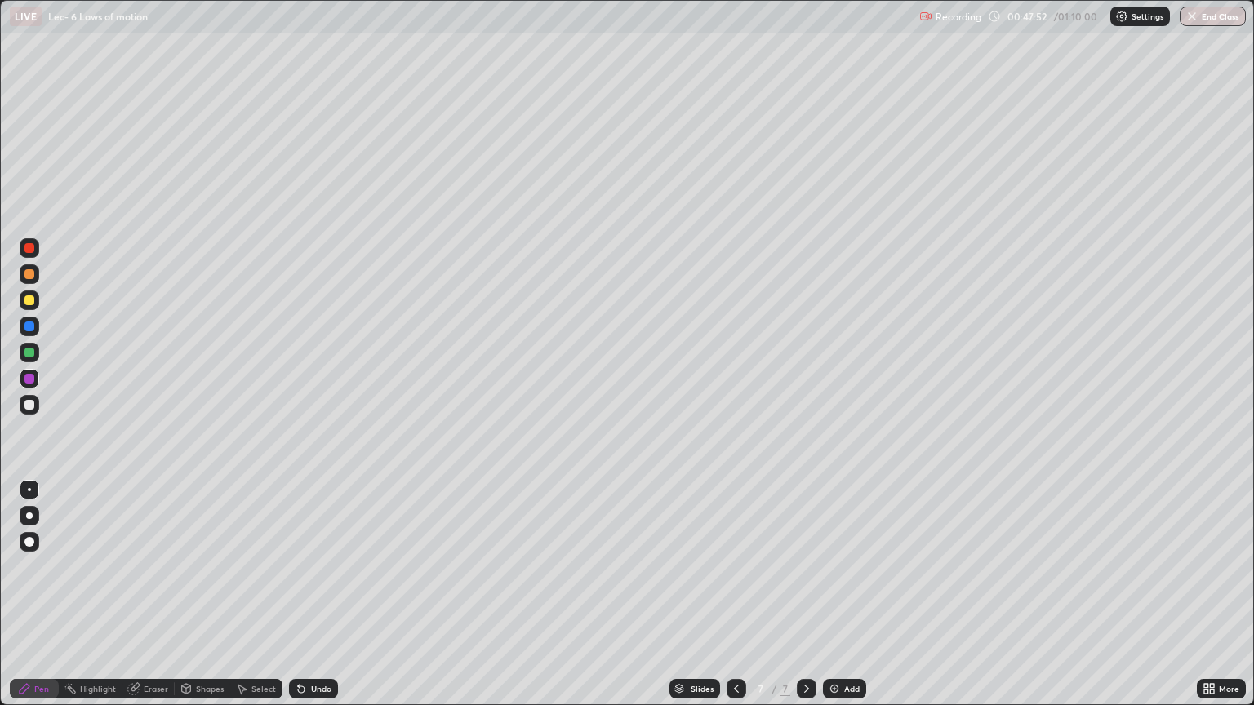
click at [26, 354] on div at bounding box center [29, 353] width 10 height 10
click at [29, 380] on div at bounding box center [29, 379] width 10 height 10
click at [29, 302] on div at bounding box center [29, 301] width 10 height 10
click at [298, 594] on icon at bounding box center [301, 690] width 7 height 7
click at [29, 372] on div at bounding box center [30, 379] width 20 height 20
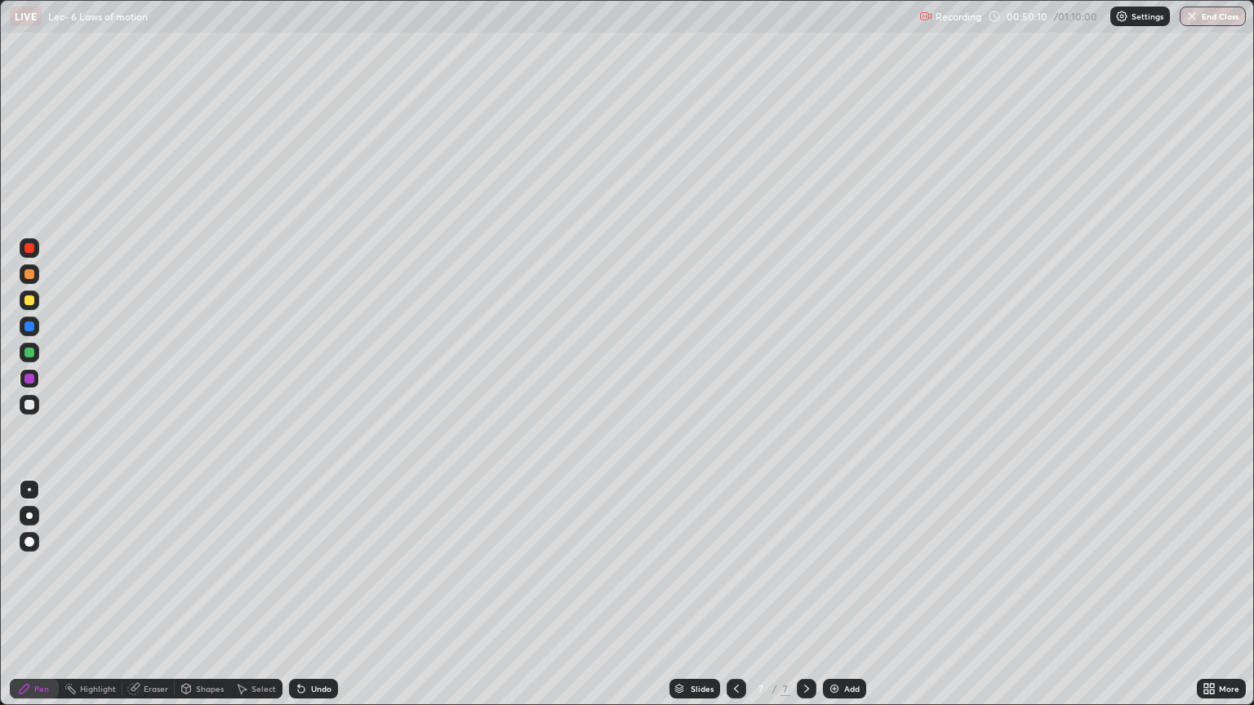
click at [28, 352] on div at bounding box center [29, 353] width 10 height 10
click at [30, 375] on div at bounding box center [29, 379] width 10 height 10
click at [833, 594] on img at bounding box center [834, 689] width 13 height 13
click at [736, 594] on icon at bounding box center [736, 689] width 13 height 13
click at [833, 594] on div "Add" at bounding box center [844, 689] width 43 height 20
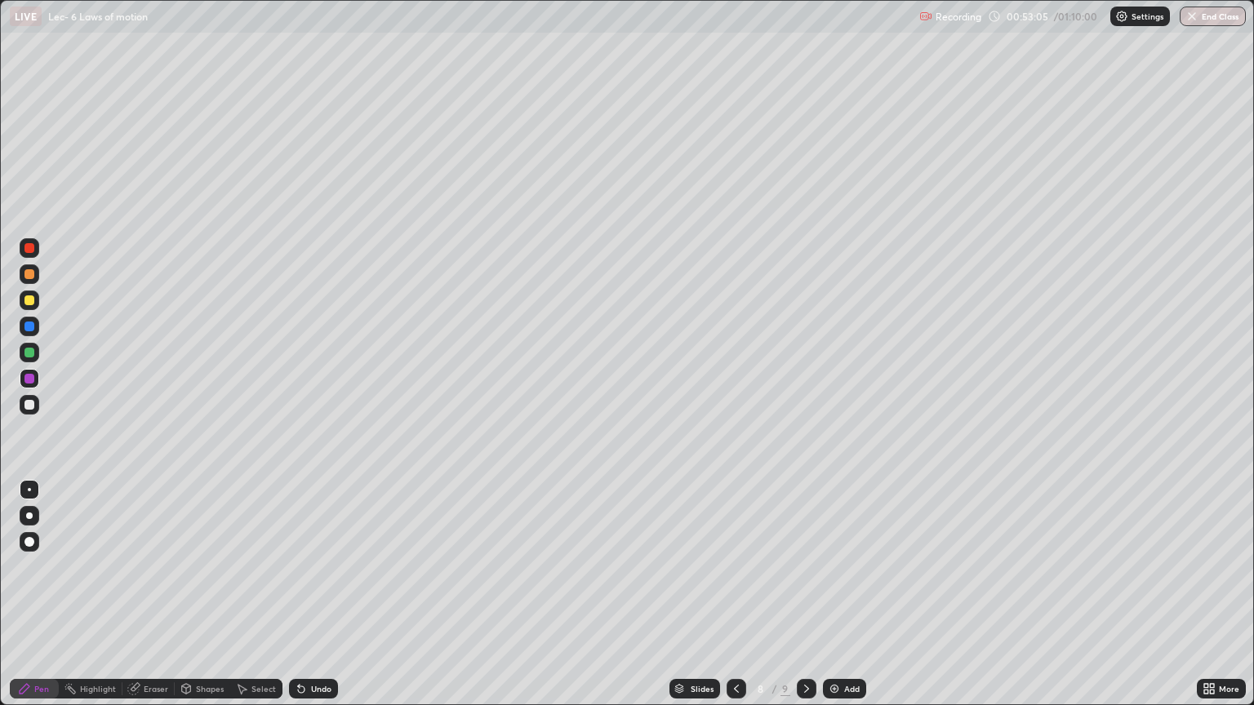
click at [29, 328] on div at bounding box center [29, 327] width 10 height 10
click at [30, 298] on div at bounding box center [29, 301] width 10 height 10
click at [317, 594] on div "Undo" at bounding box center [321, 689] width 20 height 8
click at [26, 349] on div at bounding box center [29, 353] width 10 height 10
click at [25, 328] on div at bounding box center [29, 327] width 10 height 10
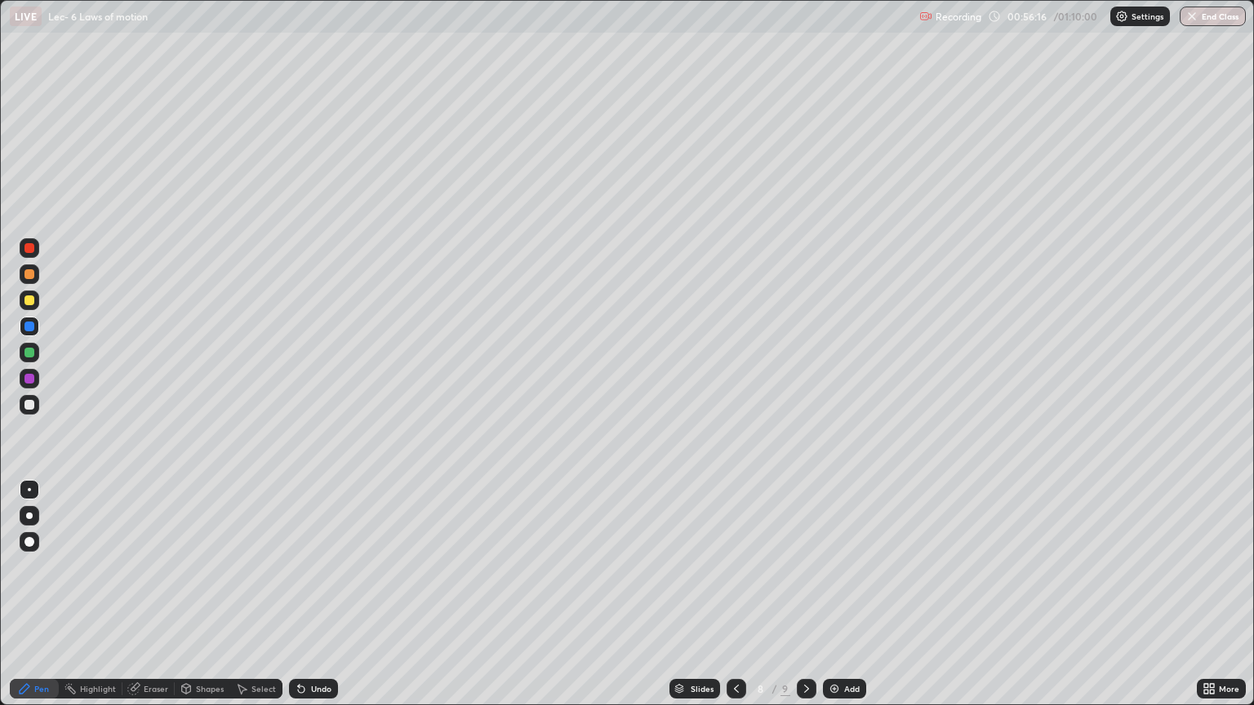
click at [255, 594] on div "Select" at bounding box center [256, 689] width 52 height 20
click at [468, 201] on div "0 ° Undo Copy Duplicate Duplicate to new slide Delete" at bounding box center [627, 353] width 1253 height 704
click at [27, 594] on div "Pen" at bounding box center [34, 689] width 49 height 20
click at [258, 594] on div "Select" at bounding box center [263, 689] width 24 height 8
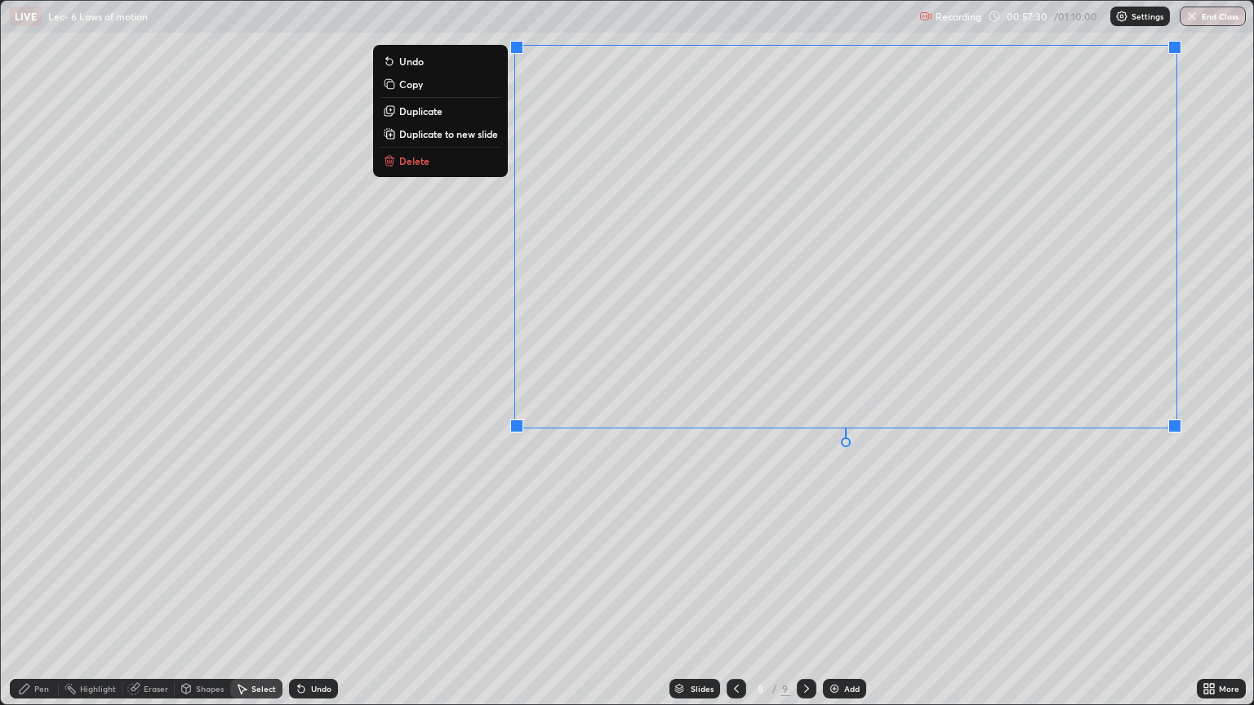
click at [43, 594] on div "Pen" at bounding box center [41, 689] width 15 height 8
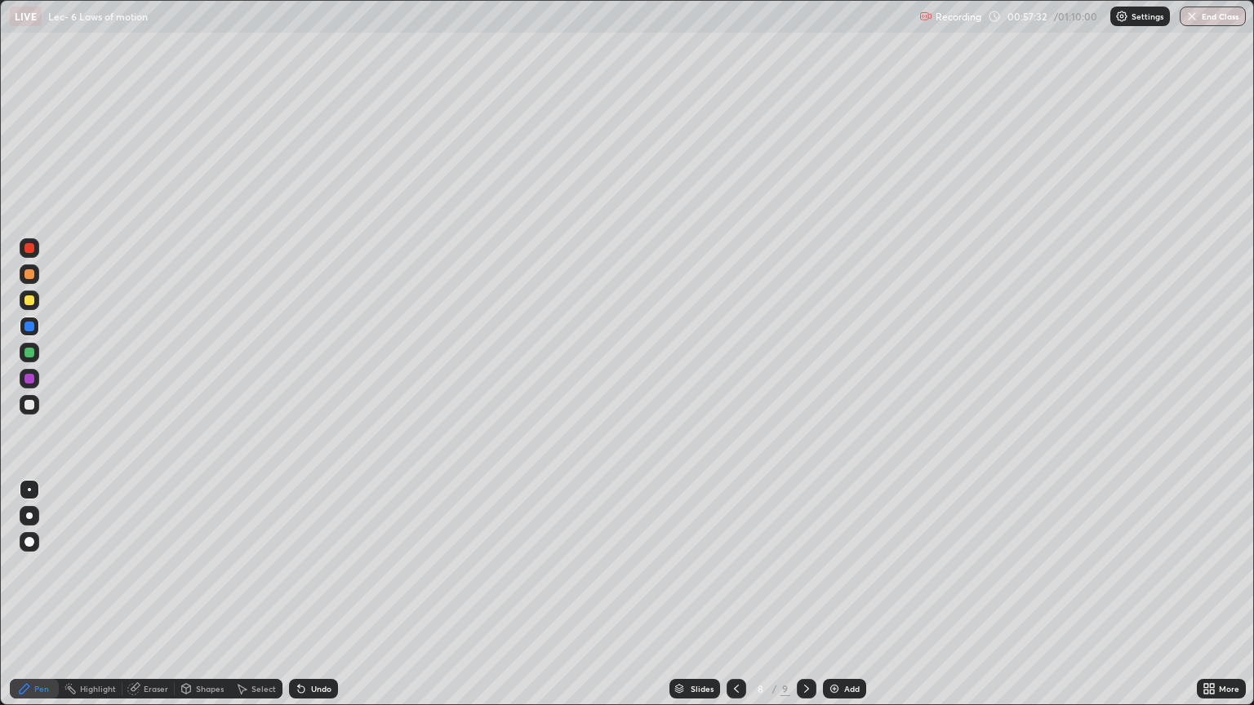
click at [26, 303] on div at bounding box center [29, 301] width 10 height 10
click at [28, 379] on div at bounding box center [29, 379] width 10 height 10
click at [28, 306] on div at bounding box center [30, 301] width 20 height 20
click at [319, 594] on div "Undo" at bounding box center [321, 689] width 20 height 8
click at [153, 594] on div "Eraser" at bounding box center [156, 689] width 24 height 8
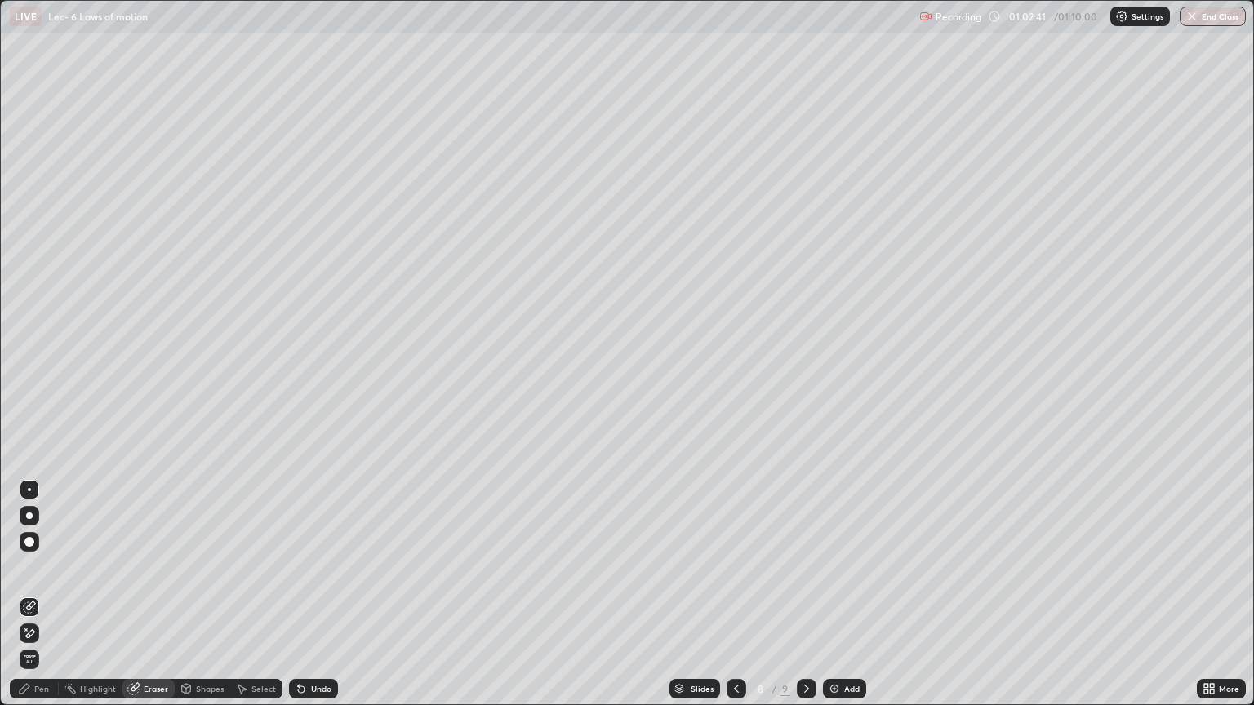
click at [34, 594] on div "Pen" at bounding box center [41, 689] width 15 height 8
click at [23, 357] on div at bounding box center [30, 353] width 20 height 20
click at [29, 250] on div at bounding box center [29, 248] width 10 height 10
click at [28, 354] on div at bounding box center [29, 353] width 10 height 10
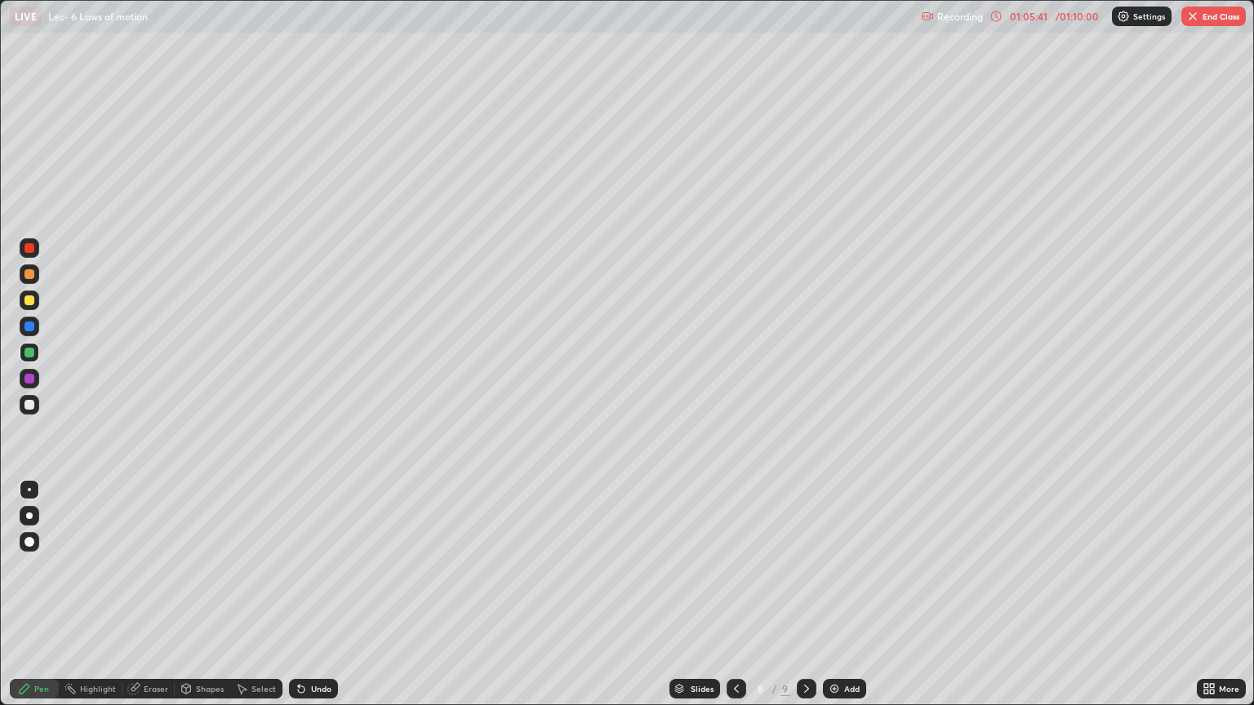
click at [26, 379] on div at bounding box center [29, 379] width 10 height 10
click at [730, 594] on icon at bounding box center [736, 689] width 13 height 13
click at [735, 594] on icon at bounding box center [736, 689] width 13 height 13
click at [732, 594] on icon at bounding box center [736, 689] width 13 height 13
click at [730, 594] on icon at bounding box center [736, 689] width 13 height 13
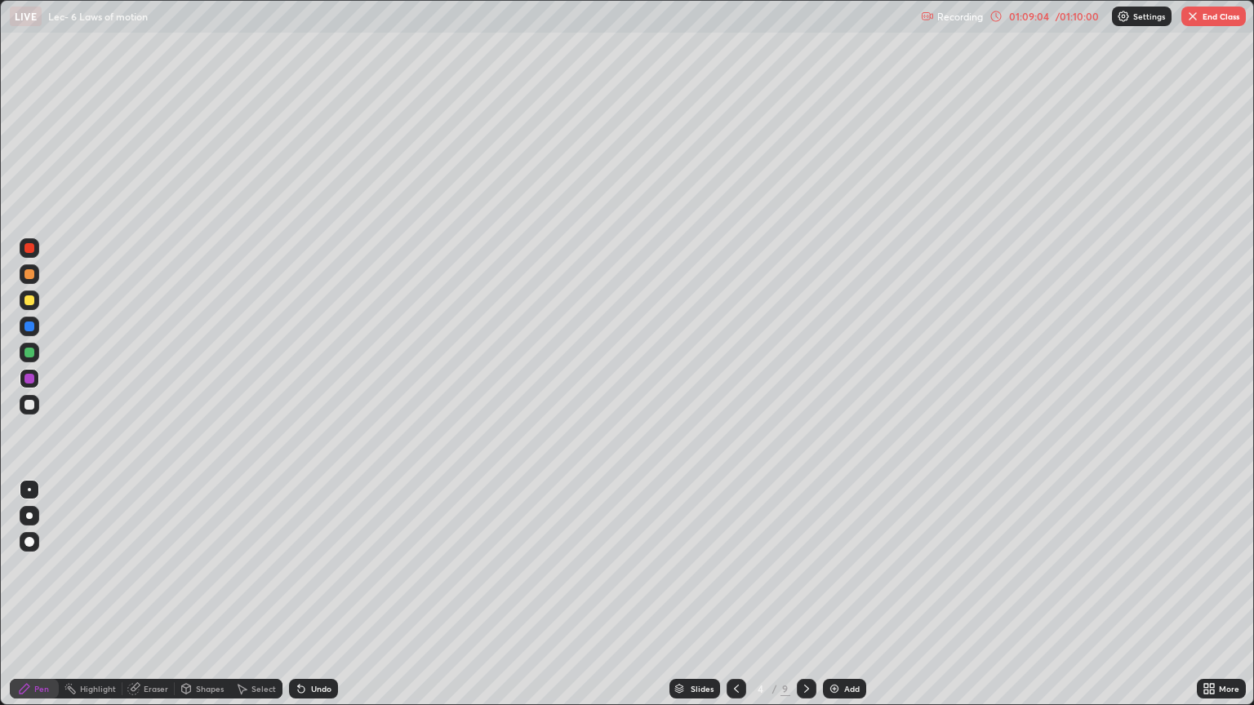
click at [735, 594] on icon at bounding box center [736, 689] width 13 height 13
click at [715, 594] on div "Slides" at bounding box center [695, 689] width 51 height 20
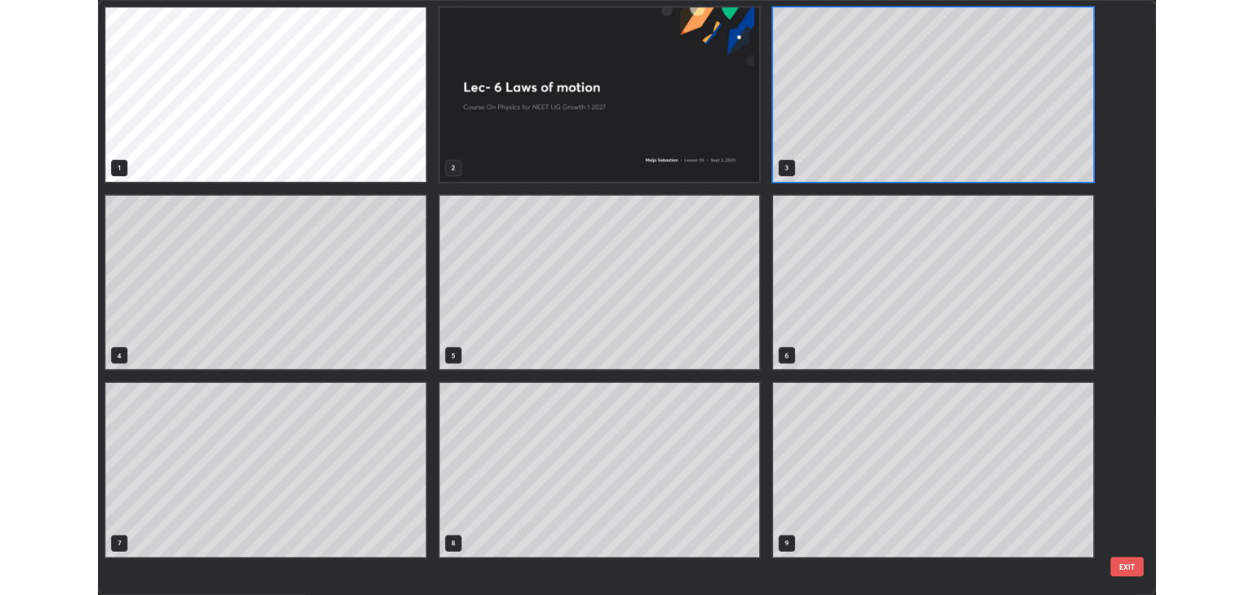
scroll to position [699, 1244]
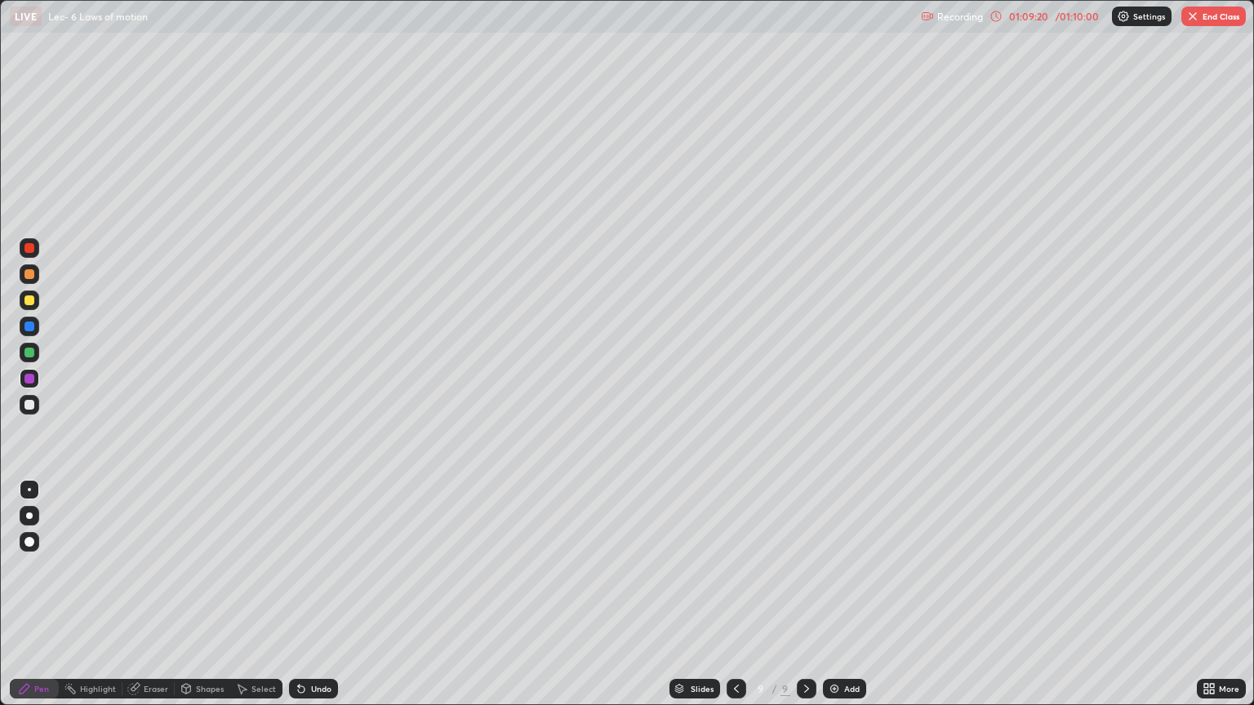
click at [1203, 19] on button "End Class" at bounding box center [1213, 17] width 65 height 20
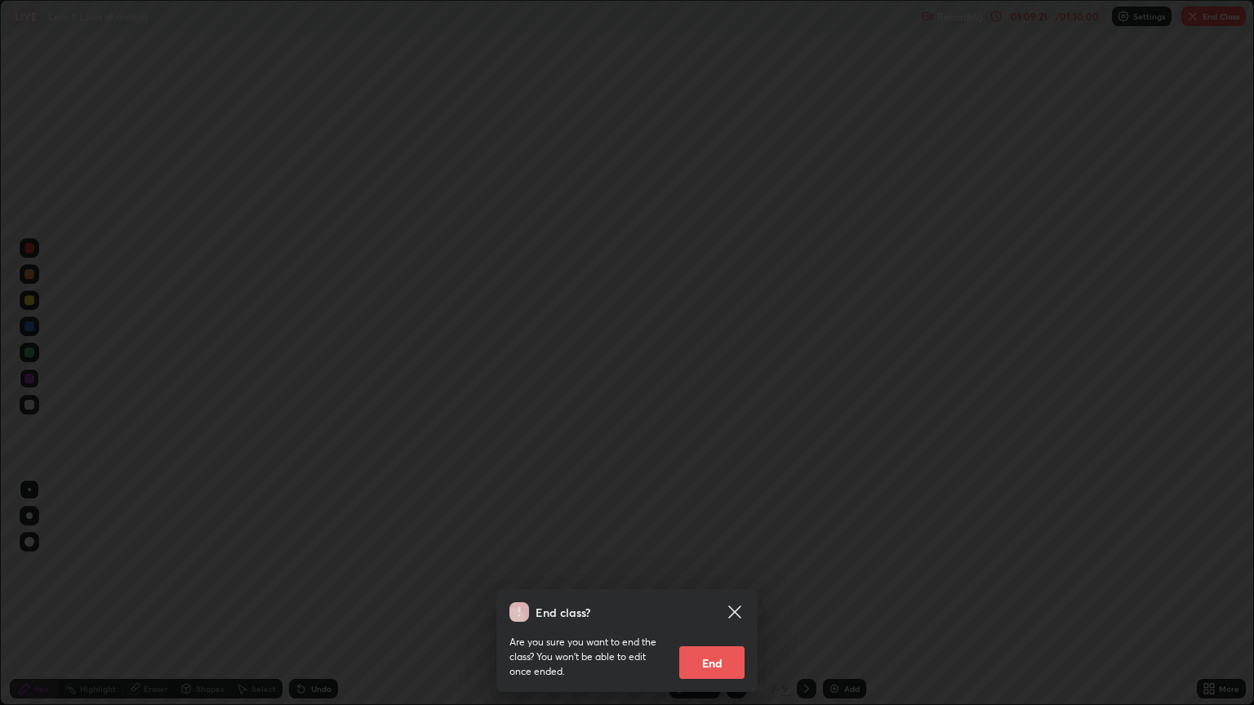
click at [707, 594] on button "End" at bounding box center [711, 663] width 65 height 33
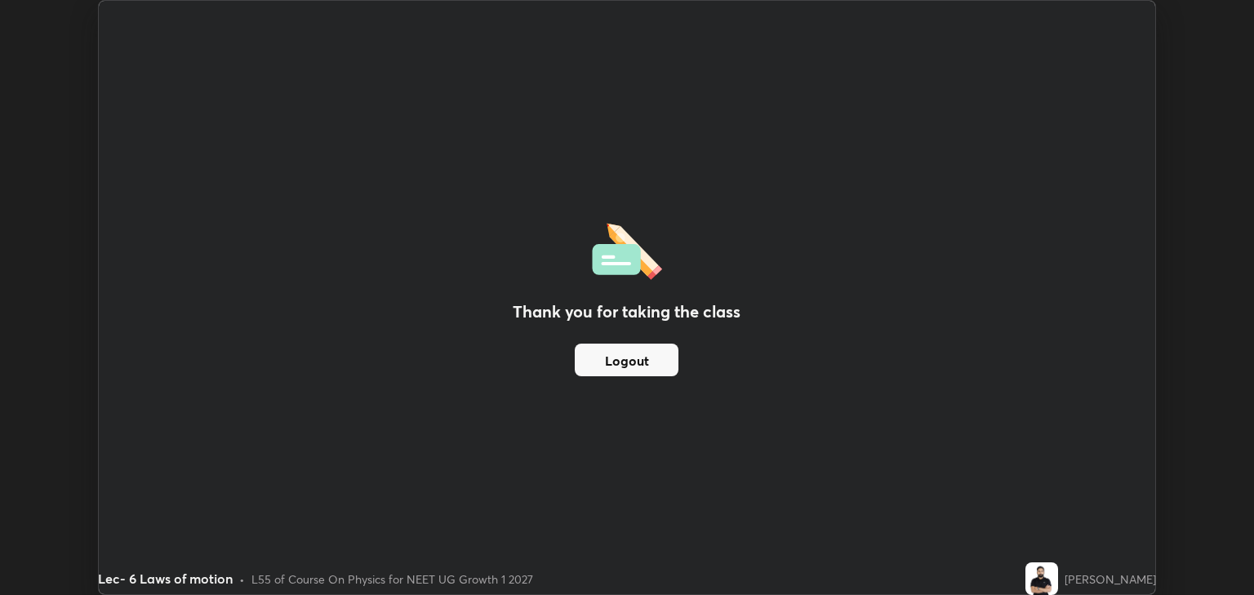
scroll to position [81055, 80397]
